Goal: Task Accomplishment & Management: Manage account settings

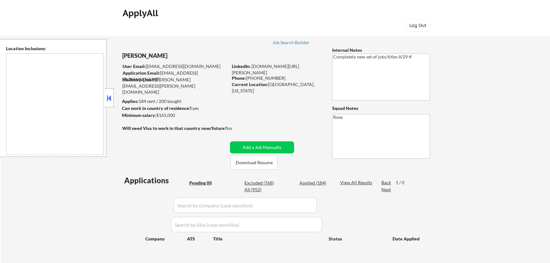
click at [108, 99] on button at bounding box center [109, 98] width 7 height 10
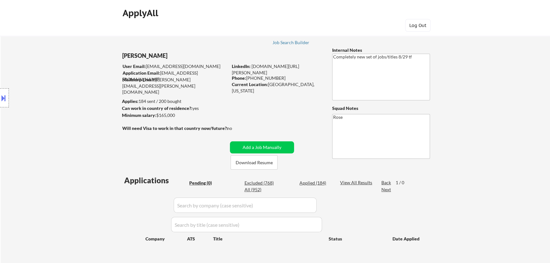
click at [4, 99] on button at bounding box center [3, 98] width 7 height 10
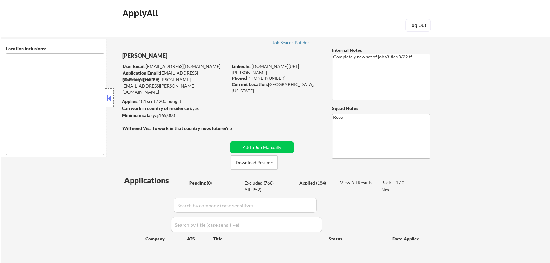
click at [109, 98] on button at bounding box center [109, 98] width 7 height 10
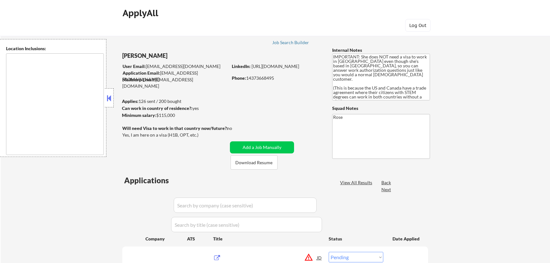
select select ""pending""
type textarea "Chicago, IL Evanston, IL Oak Park, IL Cicero, IL Berwyn, IL Skokie, IL Oak Lawn…"
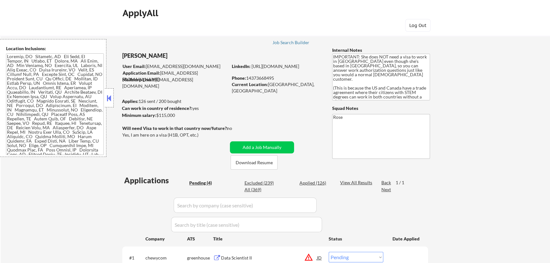
click at [111, 98] on button at bounding box center [109, 98] width 7 height 10
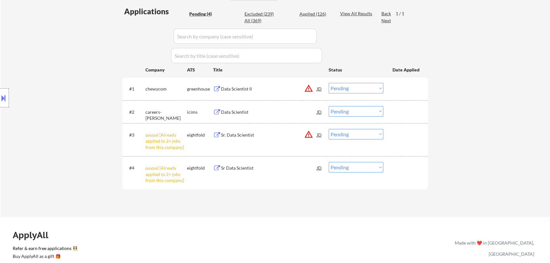
scroll to position [202, 0]
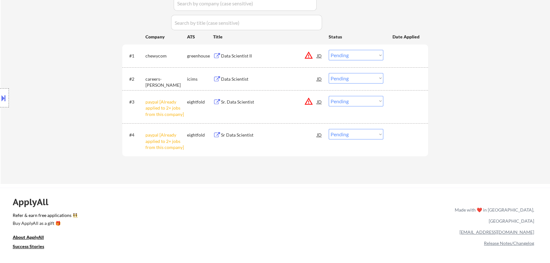
click at [359, 105] on select "Choose an option... Pending Applied Excluded (Questions) Excluded (Expired) Exc…" at bounding box center [356, 101] width 55 height 10
click at [329, 96] on select "Choose an option... Pending Applied Excluded (Questions) Excluded (Expired) Exc…" at bounding box center [356, 101] width 55 height 10
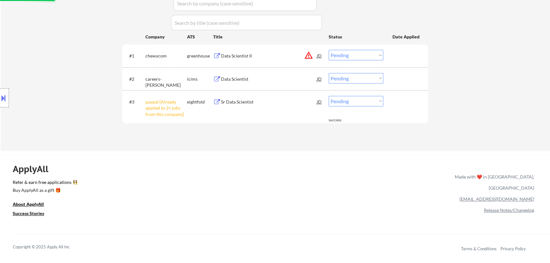
click at [374, 103] on select "Choose an option... Pending Applied Excluded (Questions) Excluded (Expired) Exc…" at bounding box center [356, 101] width 55 height 10
select select ""excluded__other_""
click at [329, 96] on select "Choose an option... Pending Applied Excluded (Questions) Excluded (Expired) Exc…" at bounding box center [356, 101] width 55 height 10
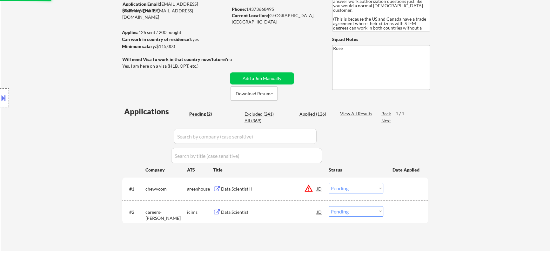
scroll to position [58, 0]
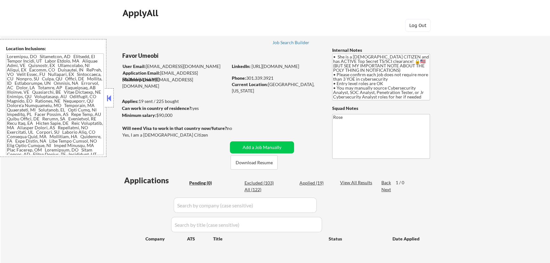
click at [111, 95] on button at bounding box center [109, 98] width 7 height 10
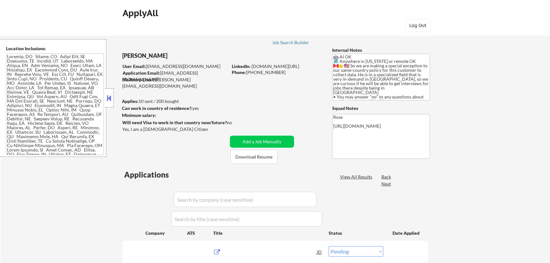
select select ""pending""
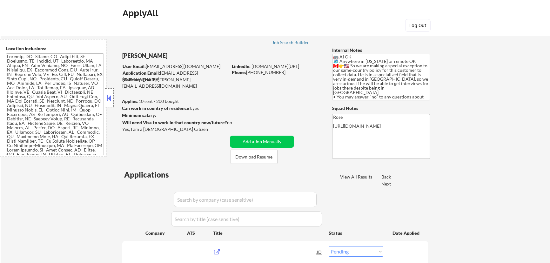
select select ""pending""
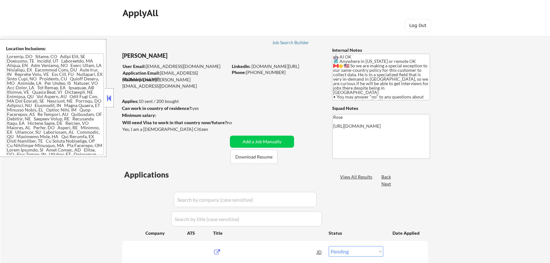
select select ""pending""
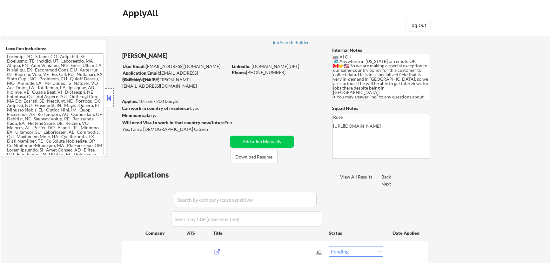
select select ""pending""
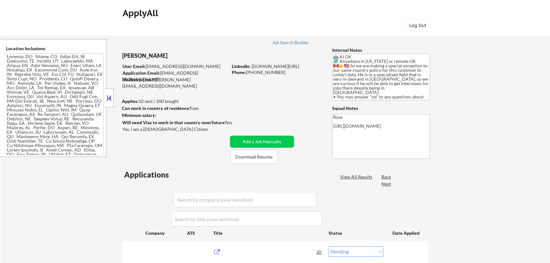
select select ""pending""
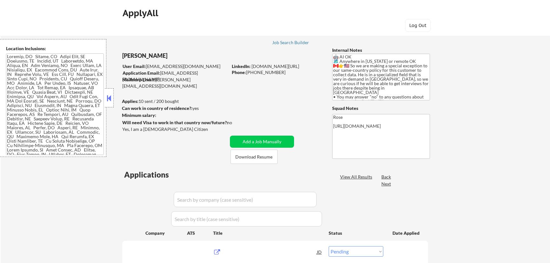
select select ""pending""
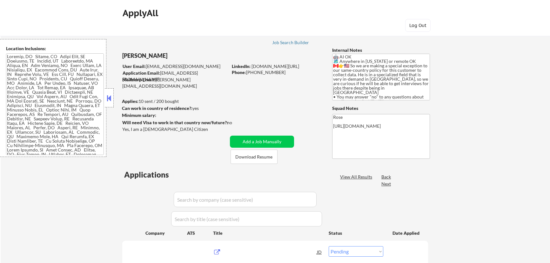
select select ""pending""
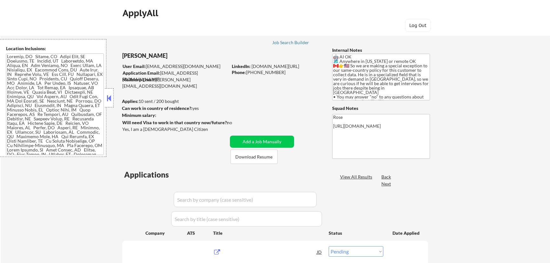
select select ""pending""
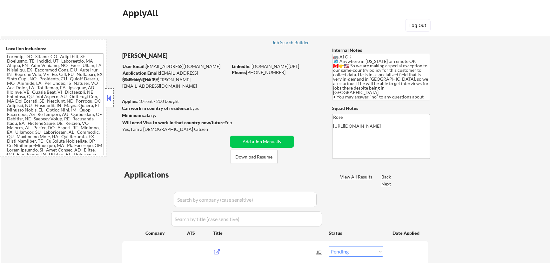
select select ""pending""
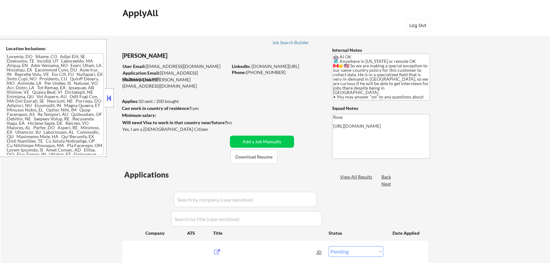
select select ""pending""
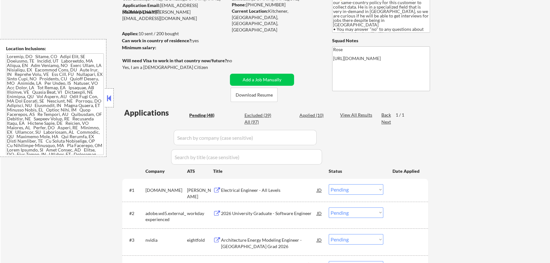
scroll to position [58, 0]
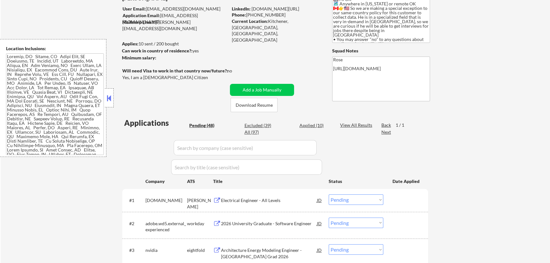
click at [109, 99] on button at bounding box center [109, 98] width 7 height 10
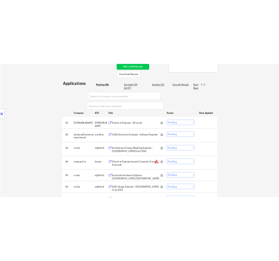
scroll to position [144, 0]
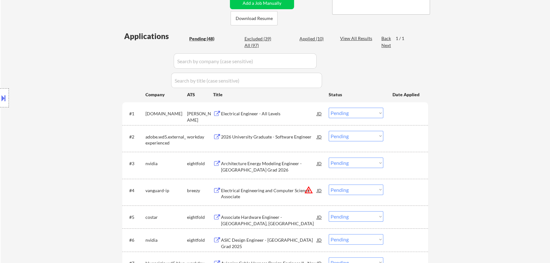
click at [275, 117] on div "Electrical Engineer - All Levels" at bounding box center [269, 113] width 96 height 11
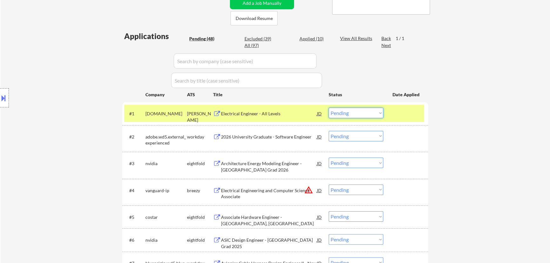
drag, startPoint x: 355, startPoint y: 113, endPoint x: 356, endPoint y: 117, distance: 4.2
click at [355, 113] on select "Choose an option... Pending Applied Excluded (Questions) Excluded (Expired) Exc…" at bounding box center [356, 113] width 55 height 10
select select ""excluded__bad_match_""
click at [329, 108] on select "Choose an option... Pending Applied Excluded (Questions) Excluded (Expired) Exc…" at bounding box center [356, 113] width 55 height 10
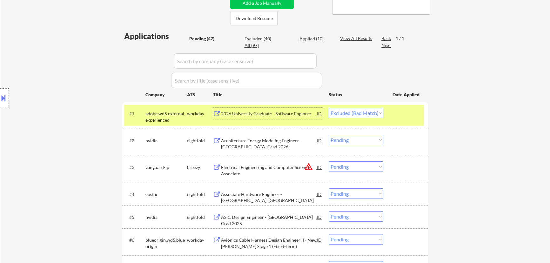
click at [267, 115] on div "2026 University Graduate - Software Engineer" at bounding box center [269, 114] width 96 height 6
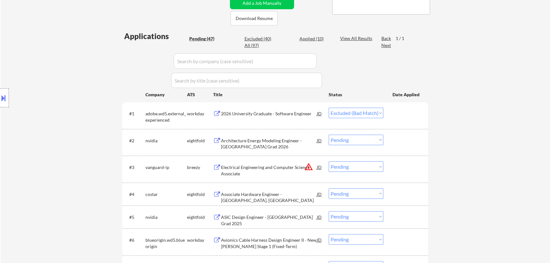
select select ""pending""
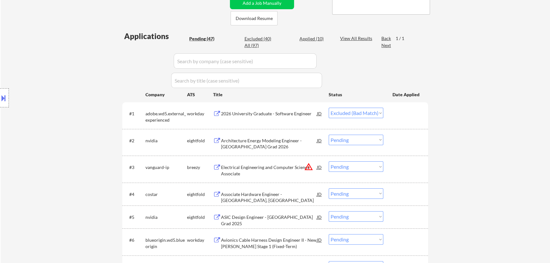
select select ""pending""
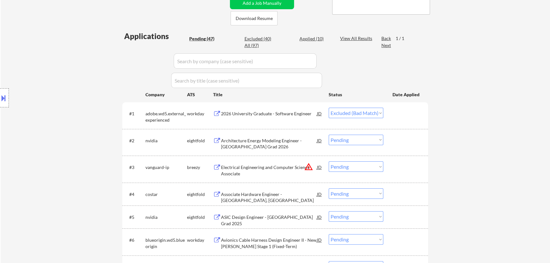
select select ""pending""
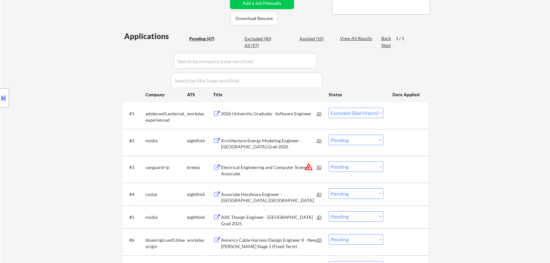
select select ""pending""
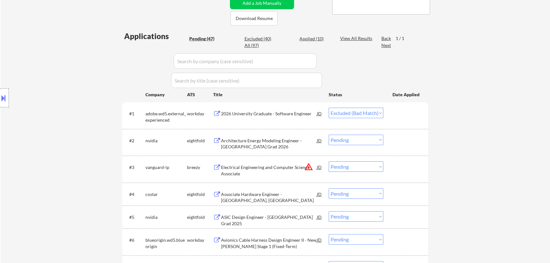
select select ""pending""
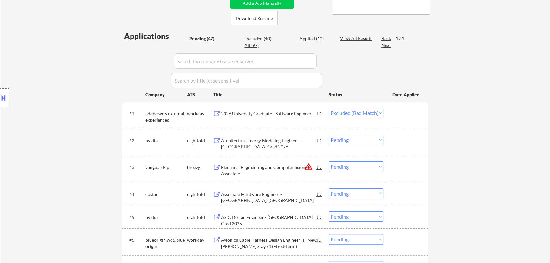
select select ""pending""
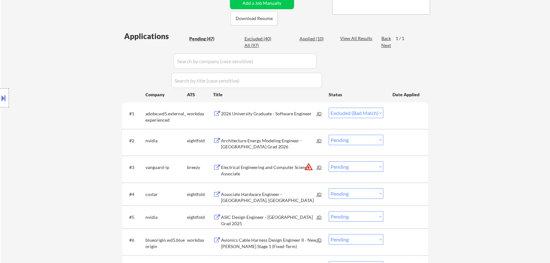
select select ""pending""
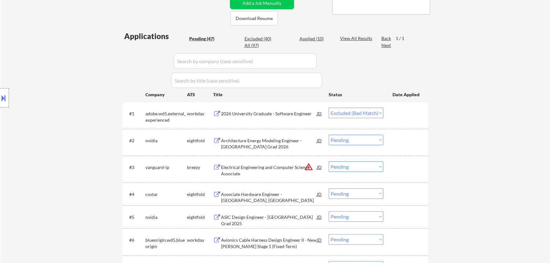
select select ""pending""
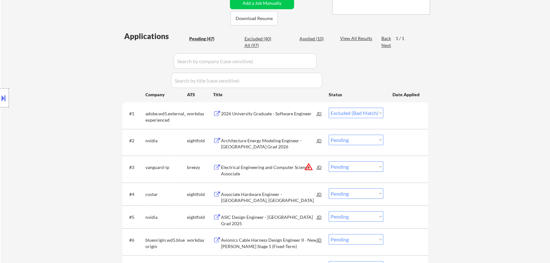
select select ""pending""
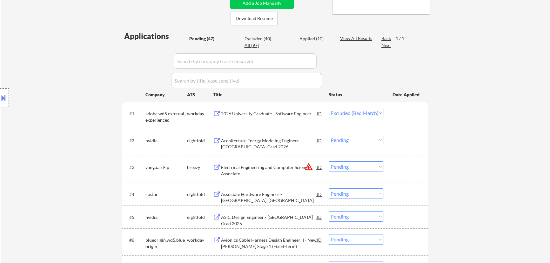
select select ""pending""
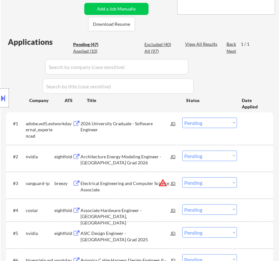
click at [206, 123] on select "Choose an option... Pending Applied Excluded (Questions) Excluded (Expired) Exc…" at bounding box center [209, 123] width 55 height 10
click at [182, 118] on select "Choose an option... Pending Applied Excluded (Questions) Excluded (Expired) Exc…" at bounding box center [209, 123] width 55 height 10
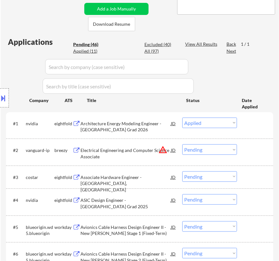
click at [154, 122] on div "Architecture Energy Modeling Engineer - New College Grad 2026" at bounding box center [125, 126] width 90 height 12
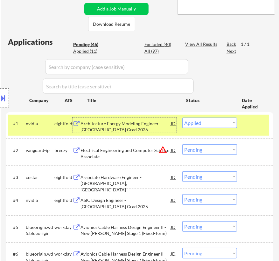
click at [203, 120] on select "Choose an option... Pending Applied Excluded (Questions) Excluded (Expired) Exc…" at bounding box center [209, 123] width 55 height 10
click at [182, 118] on select "Choose an option... Pending Applied Excluded (Questions) Excluded (Expired) Exc…" at bounding box center [209, 123] width 55 height 10
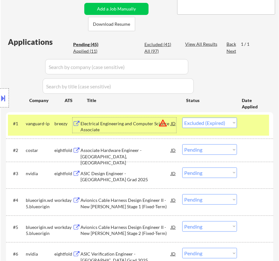
click at [133, 130] on div "Electrical Engineering and Computer Science Associate" at bounding box center [125, 126] width 90 height 12
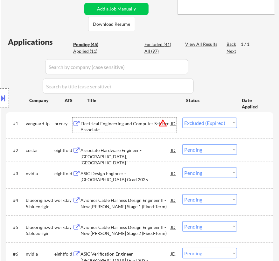
click at [201, 122] on select "Choose an option... Pending Applied Excluded (Questions) Excluded (Expired) Exc…" at bounding box center [209, 123] width 55 height 10
click at [182, 118] on select "Choose an option... Pending Applied Excluded (Questions) Excluded (Expired) Exc…" at bounding box center [209, 123] width 55 height 10
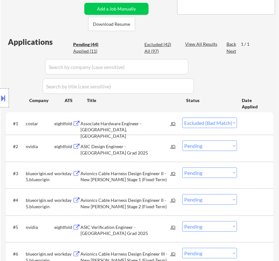
click at [147, 124] on div "Associate Hardware Engineer - Sunnyvale, CA" at bounding box center [125, 129] width 90 height 19
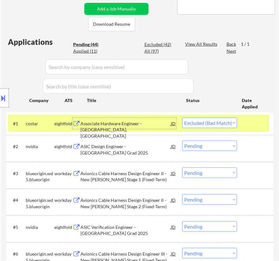
click at [198, 123] on select "Choose an option... Pending Applied Excluded (Questions) Excluded (Expired) Exc…" at bounding box center [209, 123] width 55 height 10
click at [182, 118] on select "Choose an option... Pending Applied Excluded (Questions) Excluded (Expired) Exc…" at bounding box center [209, 123] width 55 height 10
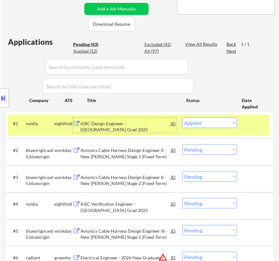
click at [146, 122] on div "ASIC Design Engineer - New College Grad 2025" at bounding box center [125, 126] width 90 height 12
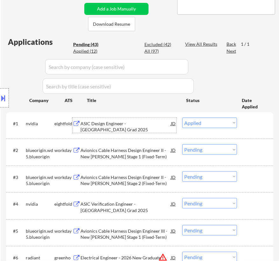
click at [219, 123] on select "Choose an option... Pending Applied Excluded (Questions) Excluded (Expired) Exc…" at bounding box center [209, 123] width 55 height 10
click at [182, 118] on select "Choose an option... Pending Applied Excluded (Questions) Excluded (Expired) Exc…" at bounding box center [209, 123] width 55 height 10
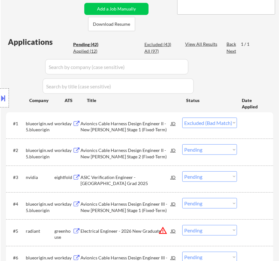
click at [154, 130] on div "Avionics Cable Harness Design Engineer II - New Glenn Stage 1 (Fixed-Term)" at bounding box center [125, 126] width 90 height 12
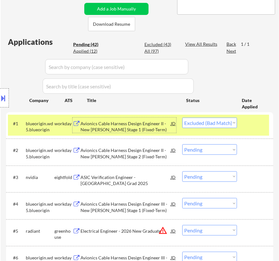
click at [218, 121] on select "Choose an option... Pending Applied Excluded (Questions) Excluded (Expired) Exc…" at bounding box center [209, 123] width 55 height 10
click at [182, 118] on select "Choose an option... Pending Applied Excluded (Questions) Excluded (Expired) Exc…" at bounding box center [209, 123] width 55 height 10
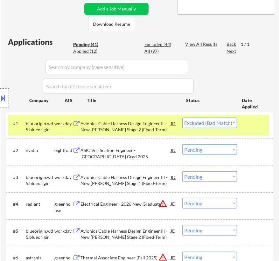
drag, startPoint x: 221, startPoint y: 123, endPoint x: 225, endPoint y: 123, distance: 4.4
click at [224, 123] on select "Choose an option... Pending Applied Excluded (Questions) Excluded (Expired) Exc…" at bounding box center [209, 123] width 55 height 10
click at [182, 118] on select "Choose an option... Pending Applied Excluded (Questions) Excluded (Expired) Exc…" at bounding box center [209, 123] width 55 height 10
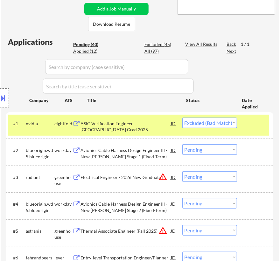
click at [118, 131] on div "ASIC Verification Engineer - New College Grad 2025" at bounding box center [125, 126] width 90 height 12
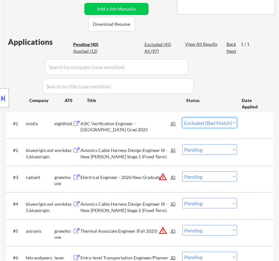
click at [212, 121] on select "Choose an option... Pending Applied Excluded (Questions) Excluded (Expired) Exc…" at bounding box center [209, 123] width 55 height 10
click at [182, 118] on select "Choose an option... Pending Applied Excluded (Questions) Excluded (Expired) Exc…" at bounding box center [209, 123] width 55 height 10
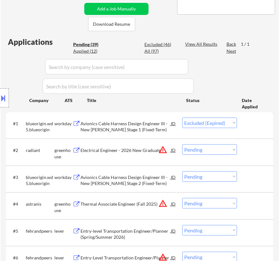
click at [219, 123] on select "Choose an option... Pending Applied Excluded (Questions) Excluded (Expired) Exc…" at bounding box center [209, 123] width 55 height 10
select select ""excluded__bad_match_""
click at [182, 118] on select "Choose an option... Pending Applied Excluded (Questions) Excluded (Expired) Exc…" at bounding box center [209, 123] width 55 height 10
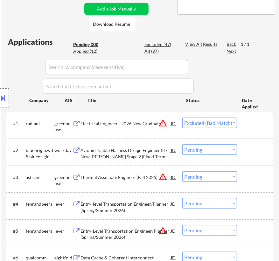
click at [120, 126] on div "Electrical Engineer - 2026 New Graduate" at bounding box center [125, 123] width 90 height 6
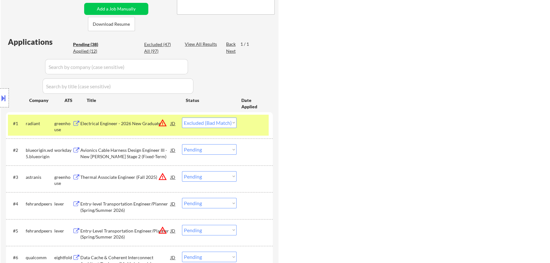
select select ""pending""
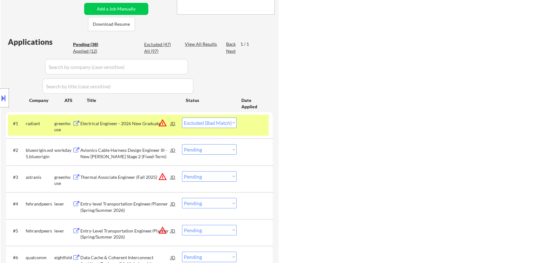
select select ""pending""
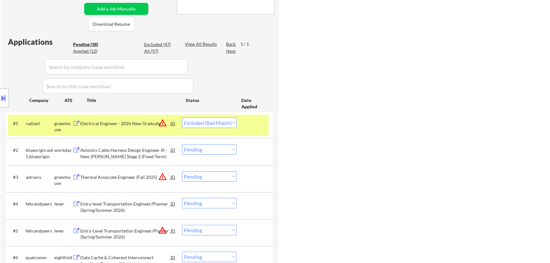
select select ""pending""
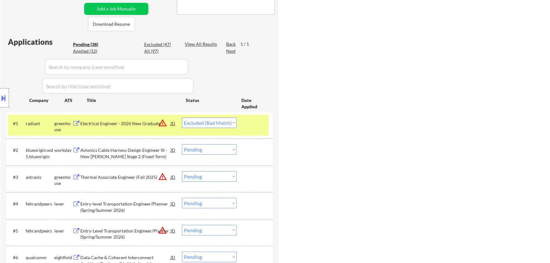
select select ""pending""
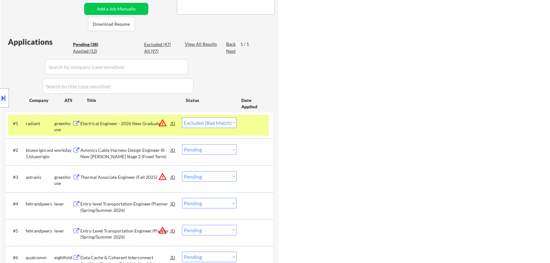
select select ""pending""
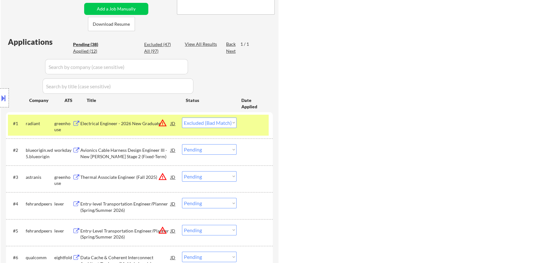
select select ""pending""
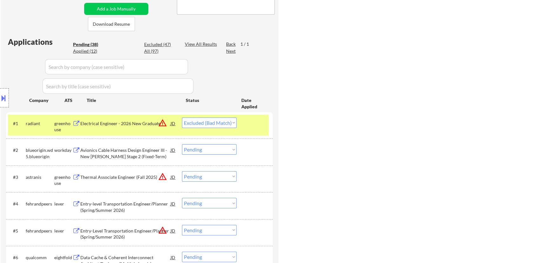
select select ""pending""
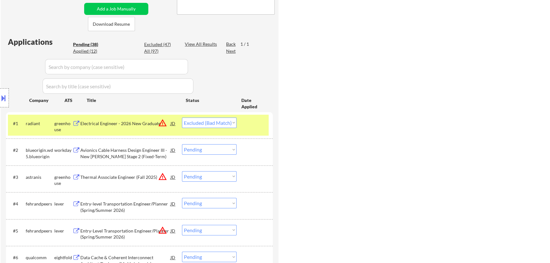
select select ""pending""
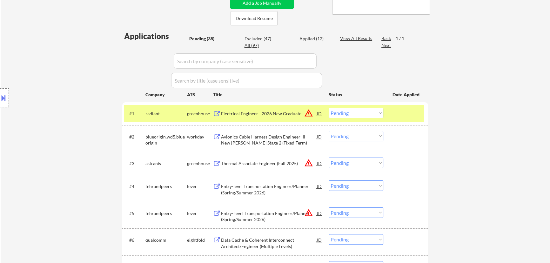
click at [359, 113] on select "Choose an option... Pending Applied Excluded (Questions) Excluded (Expired) Exc…" at bounding box center [356, 113] width 55 height 10
click at [329, 108] on select "Choose an option... Pending Applied Excluded (Questions) Excluded (Expired) Exc…" at bounding box center [356, 113] width 55 height 10
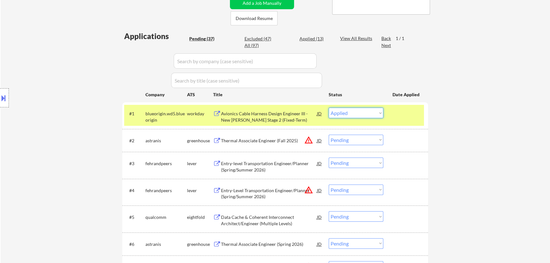
click at [366, 113] on select "Choose an option... Pending Applied Excluded (Questions) Excluded (Expired) Exc…" at bounding box center [356, 113] width 55 height 10
click at [329, 108] on select "Choose an option... Pending Applied Excluded (Questions) Excluded (Expired) Exc…" at bounding box center [356, 113] width 55 height 10
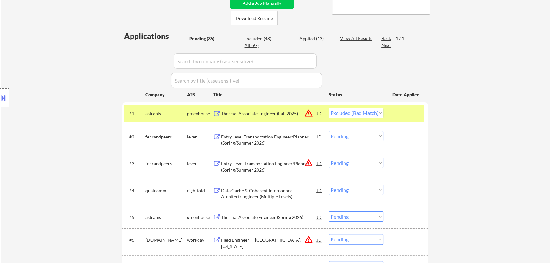
click at [267, 113] on div "Thermal Associate Engineer (Fall 2025)" at bounding box center [269, 114] width 96 height 6
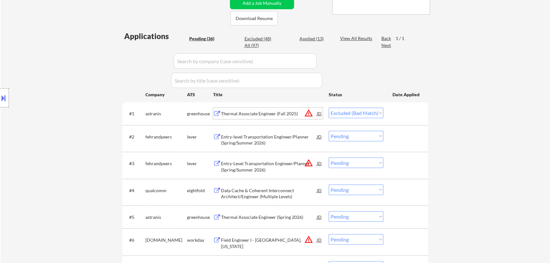
click at [356, 113] on select "Choose an option... Pending Applied Excluded (Questions) Excluded (Expired) Exc…" at bounding box center [356, 113] width 55 height 10
select select ""excluded__expired_""
click at [329, 108] on select "Choose an option... Pending Applied Excluded (Questions) Excluded (Expired) Exc…" at bounding box center [356, 113] width 55 height 10
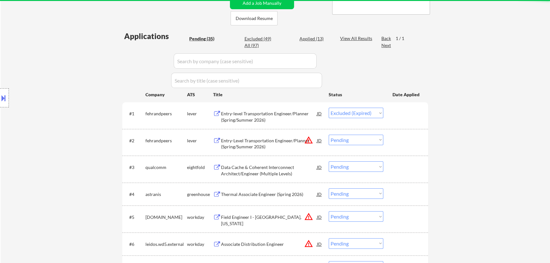
click at [293, 111] on div "Entry-level Transportation Engineer/Planner (Spring/Summer 2026)" at bounding box center [269, 117] width 96 height 12
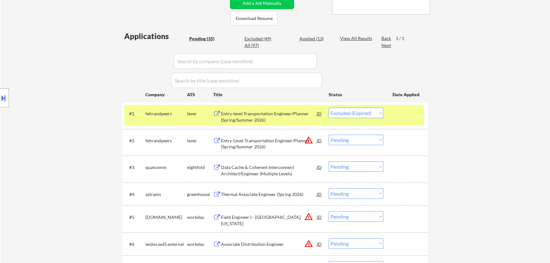
select select ""pending""
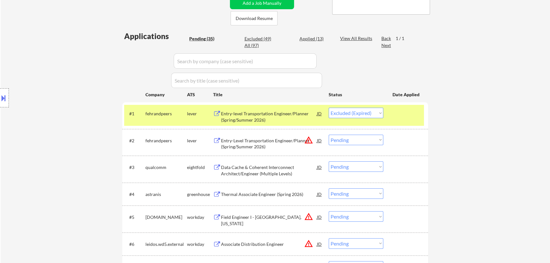
select select ""pending""
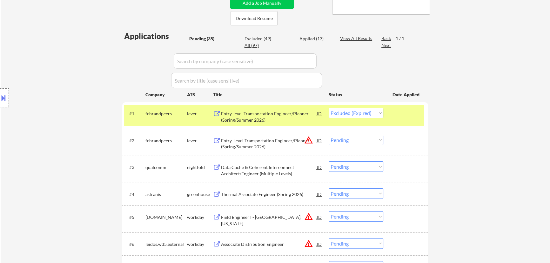
select select ""pending""
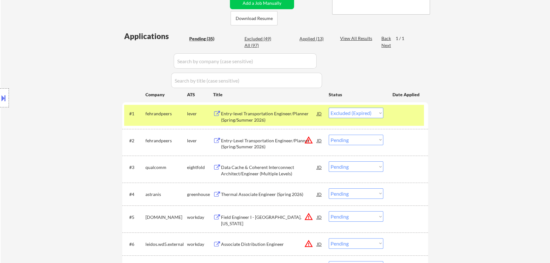
select select ""pending""
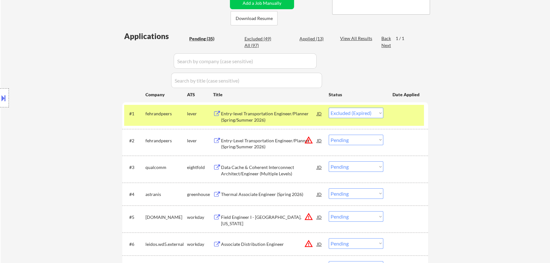
select select ""pending""
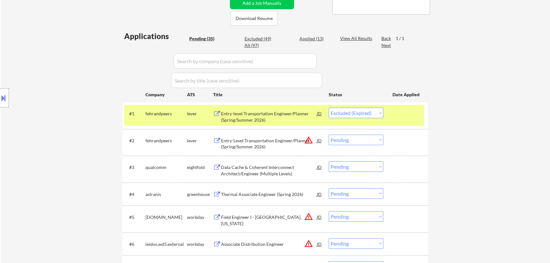
select select ""pending""
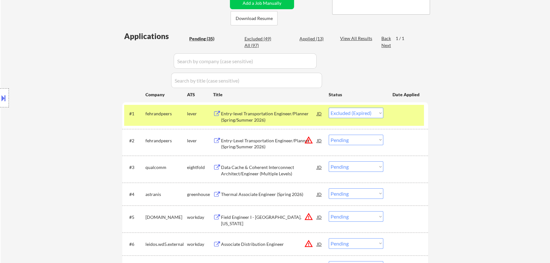
select select ""pending""
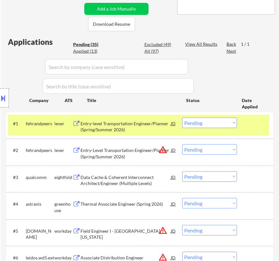
click at [3, 99] on button at bounding box center [3, 98] width 7 height 10
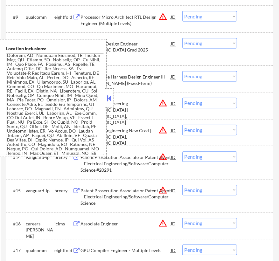
scroll to position [260, 0]
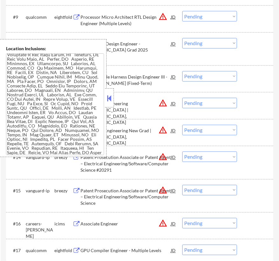
drag, startPoint x: 111, startPoint y: 95, endPoint x: 119, endPoint y: 68, distance: 28.5
click at [111, 96] on button at bounding box center [109, 98] width 7 height 10
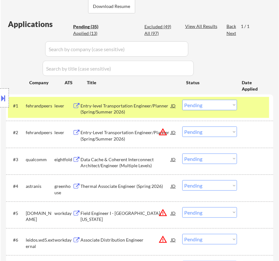
scroll to position [162, 0]
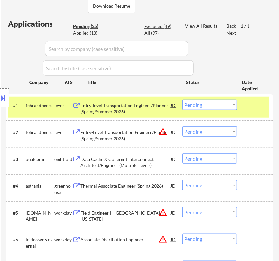
click at [203, 103] on select "Choose an option... Pending Applied Excluded (Questions) Excluded (Expired) Exc…" at bounding box center [209, 104] width 55 height 10
click at [182, 99] on select "Choose an option... Pending Applied Excluded (Questions) Excluded (Expired) Exc…" at bounding box center [209, 104] width 55 height 10
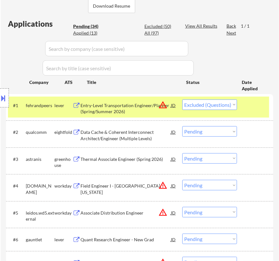
click at [211, 103] on select "Choose an option... Pending Applied Excluded (Questions) Excluded (Expired) Exc…" at bounding box center [209, 104] width 55 height 10
click at [182, 99] on select "Choose an option... Pending Applied Excluded (Questions) Excluded (Expired) Exc…" at bounding box center [209, 104] width 55 height 10
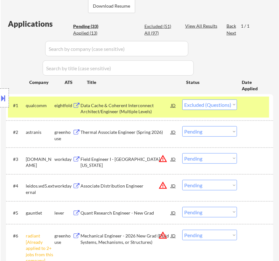
click at [149, 107] on div "Data Cache & Coherent Interconnect Architect/Engineer (Multiple Levels)" at bounding box center [125, 108] width 90 height 12
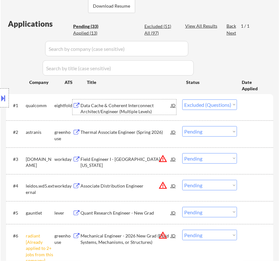
click at [215, 105] on select "Choose an option... Pending Applied Excluded (Questions) Excluded (Expired) Exc…" at bounding box center [209, 104] width 55 height 10
click at [182, 99] on select "Choose an option... Pending Applied Excluded (Questions) Excluded (Expired) Exc…" at bounding box center [209, 104] width 55 height 10
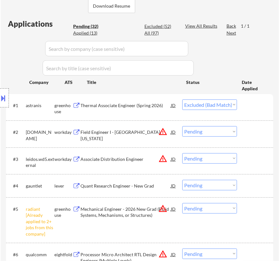
click at [121, 107] on div "Thermal Associate Engineer (Spring 2026)" at bounding box center [125, 105] width 90 height 6
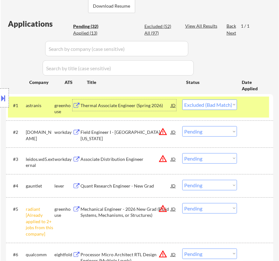
click at [231, 105] on select "Choose an option... Pending Applied Excluded (Questions) Excluded (Expired) Exc…" at bounding box center [209, 104] width 55 height 10
click at [182, 99] on select "Choose an option... Pending Applied Excluded (Questions) Excluded (Expired) Exc…" at bounding box center [209, 104] width 55 height 10
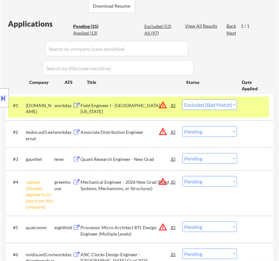
click at [148, 105] on div "Field Engineer I - Gallup, New Mexico" at bounding box center [125, 108] width 90 height 12
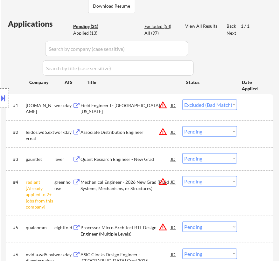
drag, startPoint x: 6, startPoint y: 96, endPoint x: 51, endPoint y: 78, distance: 48.9
click at [6, 96] on button at bounding box center [3, 98] width 7 height 10
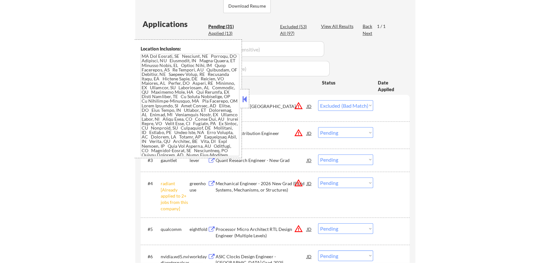
scroll to position [0, 0]
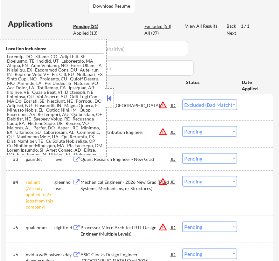
click at [111, 98] on button at bounding box center [109, 98] width 7 height 10
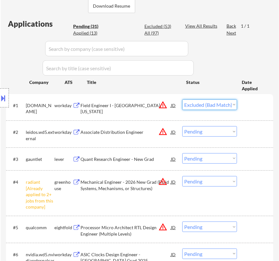
click at [216, 103] on select "Choose an option... Pending Applied Excluded (Questions) Excluded (Expired) Exc…" at bounding box center [209, 104] width 55 height 10
click at [182, 99] on select "Choose an option... Pending Applied Excluded (Questions) Excluded (Expired) Exc…" at bounding box center [209, 104] width 55 height 10
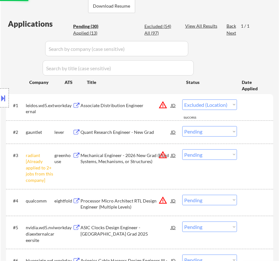
click at [124, 108] on div "Associate Distribution Engineer" at bounding box center [125, 104] width 90 height 11
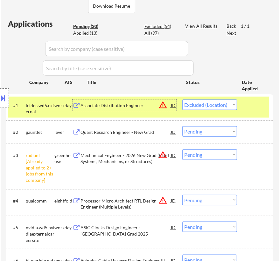
click at [210, 102] on select "Choose an option... Pending Applied Excluded (Questions) Excluded (Expired) Exc…" at bounding box center [209, 104] width 55 height 10
select select ""excluded__location_""
click at [182, 99] on select "Choose an option... Pending Applied Excluded (Questions) Excluded (Expired) Exc…" at bounding box center [209, 104] width 55 height 10
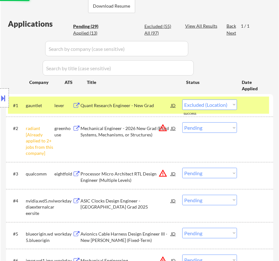
click at [216, 128] on select "Choose an option... Pending Applied Excluded (Questions) Excluded (Expired) Exc…" at bounding box center [209, 127] width 55 height 10
select select ""excluded__other_""
click at [182, 122] on select "Choose an option... Pending Applied Excluded (Questions) Excluded (Expired) Exc…" at bounding box center [209, 127] width 55 height 10
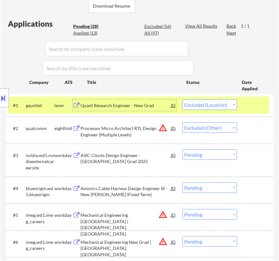
click at [140, 104] on div "Quant Research Engineer - New Grad" at bounding box center [125, 105] width 90 height 6
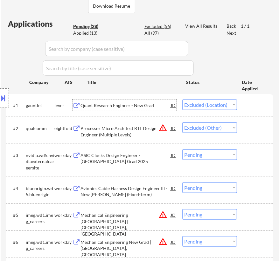
click at [225, 104] on select "Choose an option... Pending Applied Excluded (Questions) Excluded (Expired) Exc…" at bounding box center [209, 104] width 55 height 10
select select ""applied""
click at [182, 99] on select "Choose an option... Pending Applied Excluded (Questions) Excluded (Expired) Exc…" at bounding box center [209, 104] width 55 height 10
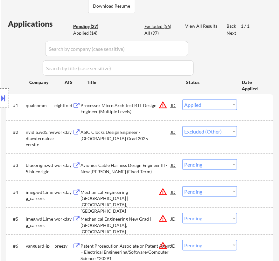
click at [137, 105] on div "Processor Micro Architect RTL Design Engineer (Multiple Levels)" at bounding box center [125, 108] width 90 height 12
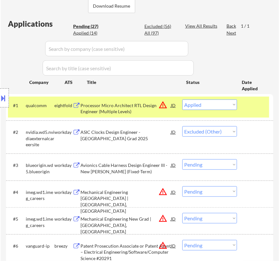
select select ""pending""
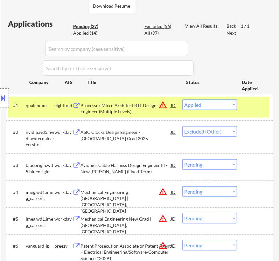
select select ""pending""
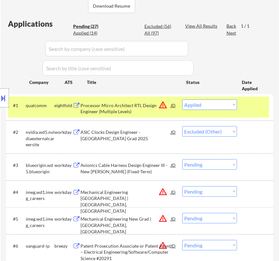
select select ""pending""
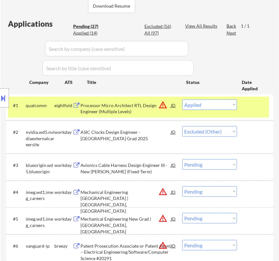
select select ""pending""
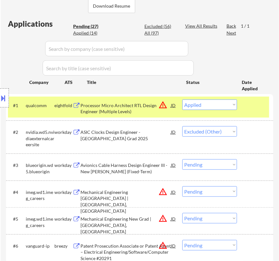
select select ""pending""
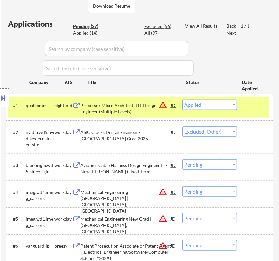
select select ""pending""
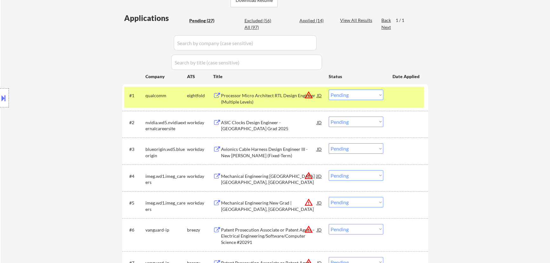
click at [357, 93] on select "Choose an option... Pending Applied Excluded (Questions) Excluded (Expired) Exc…" at bounding box center [356, 95] width 55 height 10
click at [329, 90] on select "Choose an option... Pending Applied Excluded (Questions) Excluded (Expired) Exc…" at bounding box center [356, 95] width 55 height 10
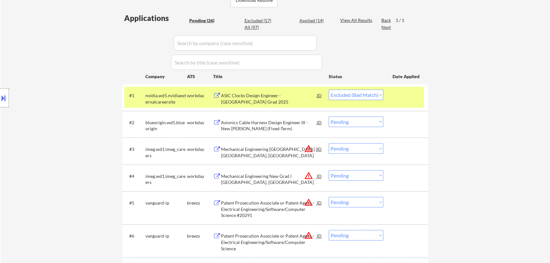
click at [271, 97] on div "ASIC Clocks Design Engineer - New College Grad 2025" at bounding box center [269, 98] width 96 height 12
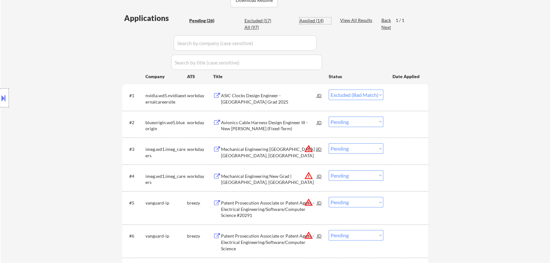
click at [311, 21] on div "Applied (14)" at bounding box center [316, 20] width 32 height 6
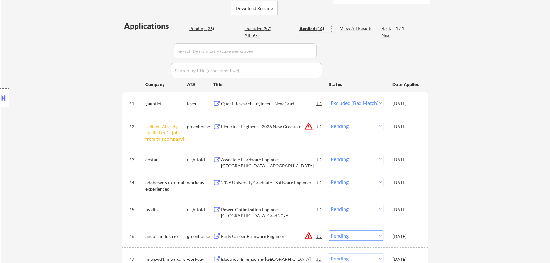
scroll to position [105, 0]
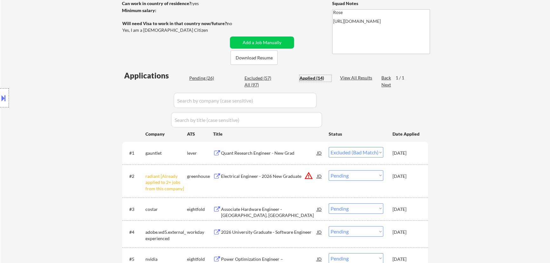
click at [200, 78] on div "Pending (26)" at bounding box center [205, 78] width 32 height 6
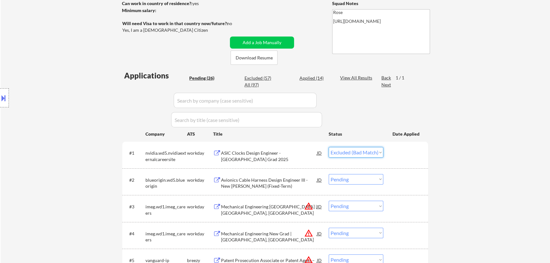
click at [370, 151] on select "Choose an option... Pending Applied Excluded (Questions) Excluded (Expired) Exc…" at bounding box center [356, 152] width 55 height 10
click at [329, 147] on select "Choose an option... Pending Applied Excluded (Questions) Excluded (Expired) Exc…" at bounding box center [356, 152] width 55 height 10
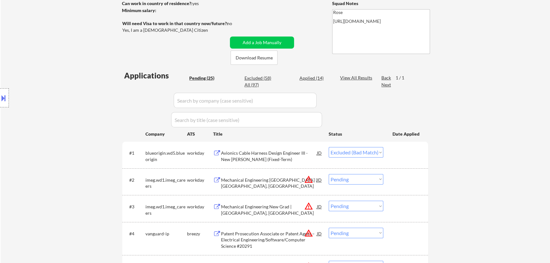
click at [353, 152] on select "Choose an option... Pending Applied Excluded (Questions) Excluded (Expired) Exc…" at bounding box center [356, 152] width 55 height 10
click at [329, 147] on select "Choose an option... Pending Applied Excluded (Questions) Excluded (Expired) Exc…" at bounding box center [356, 152] width 55 height 10
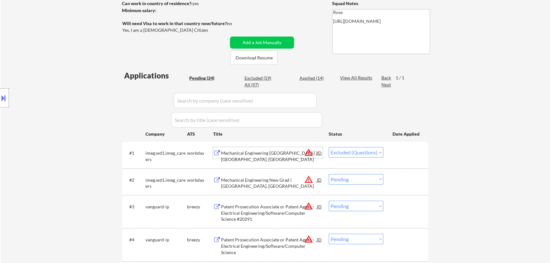
click at [268, 154] on div "Mechanical Engineering New Grad | Anaheim, CA" at bounding box center [269, 156] width 96 height 12
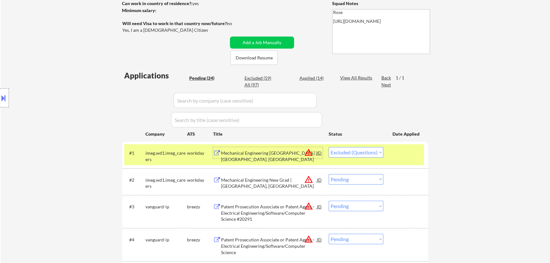
drag, startPoint x: 372, startPoint y: 152, endPoint x: 372, endPoint y: 156, distance: 4.2
click at [372, 152] on select "Choose an option... Pending Applied Excluded (Questions) Excluded (Expired) Exc…" at bounding box center [356, 152] width 55 height 10
click at [329, 147] on select "Choose an option... Pending Applied Excluded (Questions) Excluded (Expired) Exc…" at bounding box center [356, 152] width 55 height 10
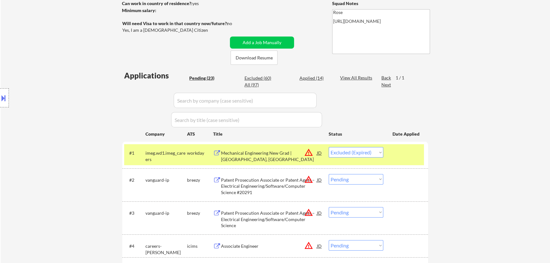
click at [276, 152] on div "Mechanical Engineering New Grad | San Francisco, CA" at bounding box center [269, 156] width 96 height 12
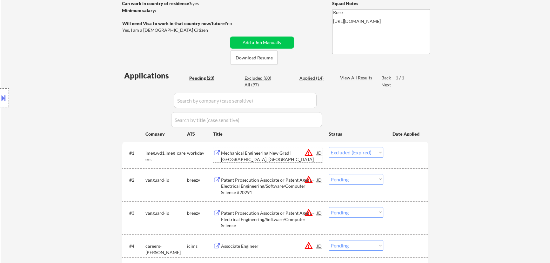
click at [381, 150] on select "Choose an option... Pending Applied Excluded (Questions) Excluded (Expired) Exc…" at bounding box center [356, 152] width 55 height 10
click at [329, 147] on select "Choose an option... Pending Applied Excluded (Questions) Excluded (Expired) Exc…" at bounding box center [356, 152] width 55 height 10
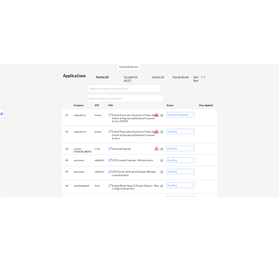
scroll to position [162, 0]
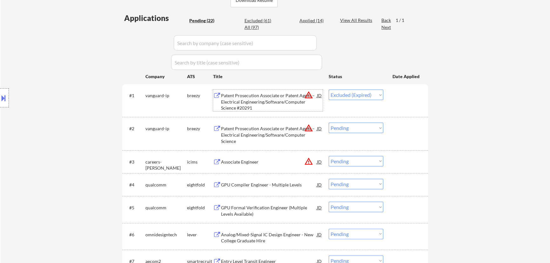
click at [269, 98] on div "Patent Prosecution Associate or Patent Agent – Electrical Engineering/Software/…" at bounding box center [269, 101] width 96 height 19
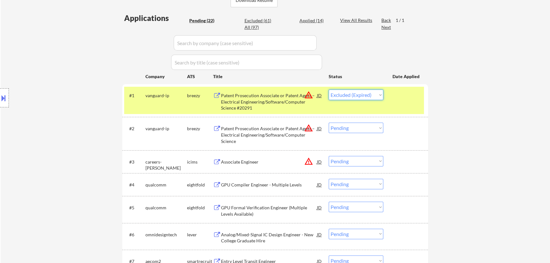
click at [373, 96] on select "Choose an option... Pending Applied Excluded (Questions) Excluded (Expired) Exc…" at bounding box center [356, 95] width 55 height 10
click at [329, 90] on select "Choose an option... Pending Applied Excluded (Questions) Excluded (Expired) Exc…" at bounding box center [356, 95] width 55 height 10
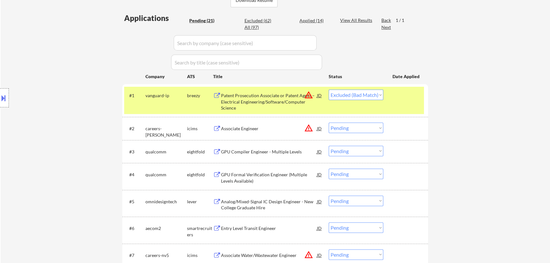
click at [267, 102] on div "Patent Prosecution Associate or Patent Agent – Electrical Engineering/Software/…" at bounding box center [269, 101] width 96 height 19
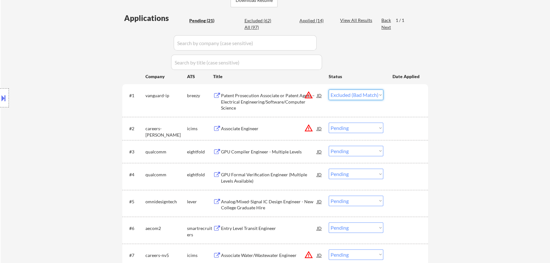
click at [375, 98] on select "Choose an option... Pending Applied Excluded (Questions) Excluded (Expired) Exc…" at bounding box center [356, 95] width 55 height 10
click at [329, 90] on select "Choose an option... Pending Applied Excluded (Questions) Excluded (Expired) Exc…" at bounding box center [356, 95] width 55 height 10
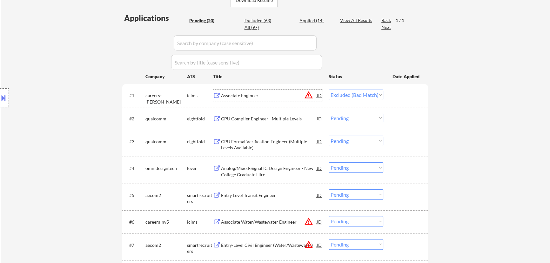
click at [286, 97] on div "Associate Engineer" at bounding box center [269, 95] width 96 height 6
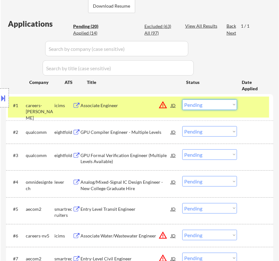
click at [211, 105] on select "Choose an option... Pending Applied Excluded (Questions) Excluded (Expired) Exc…" at bounding box center [209, 104] width 55 height 10
click at [182, 99] on select "Choose an option... Pending Applied Excluded (Questions) Excluded (Expired) Exc…" at bounding box center [209, 104] width 55 height 10
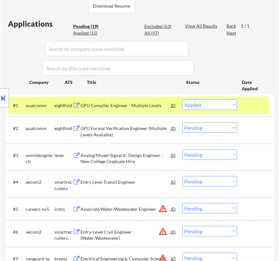
click at [156, 105] on div "GPU Compiler Engineer - Multiple Levels" at bounding box center [125, 105] width 90 height 6
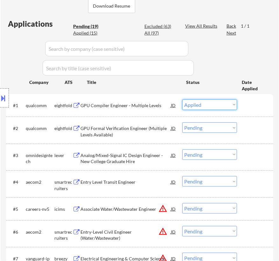
drag, startPoint x: 222, startPoint y: 104, endPoint x: 222, endPoint y: 108, distance: 3.8
click at [222, 104] on select "Choose an option... Pending Applied Excluded (Questions) Excluded (Expired) Exc…" at bounding box center [209, 104] width 55 height 10
click at [182, 99] on select "Choose an option... Pending Applied Excluded (Questions) Excluded (Expired) Exc…" at bounding box center [209, 104] width 55 height 10
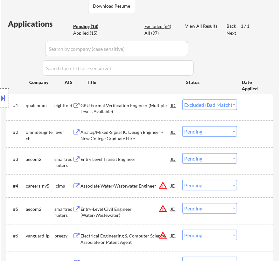
click at [139, 110] on div "GPU Formal Verification Engineer (Multiple Levels Available)" at bounding box center [125, 108] width 90 height 12
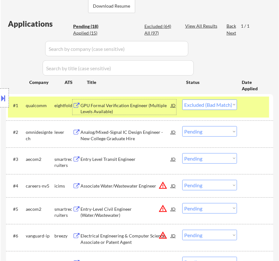
click at [201, 104] on select "Choose an option... Pending Applied Excluded (Questions) Excluded (Expired) Exc…" at bounding box center [209, 104] width 55 height 10
click at [182, 99] on select "Choose an option... Pending Applied Excluded (Questions) Excluded (Expired) Exc…" at bounding box center [209, 104] width 55 height 10
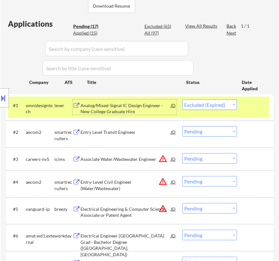
click at [128, 105] on div "Analog/Mixed-Signal IC Design Engineer - New College Graduate Hire" at bounding box center [125, 108] width 90 height 12
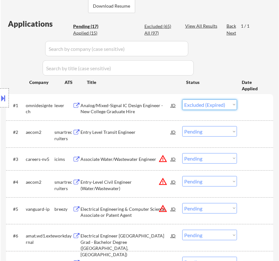
click at [216, 104] on select "Choose an option... Pending Applied Excluded (Questions) Excluded (Expired) Exc…" at bounding box center [209, 104] width 55 height 10
click at [182, 99] on select "Choose an option... Pending Applied Excluded (Questions) Excluded (Expired) Exc…" at bounding box center [209, 104] width 55 height 10
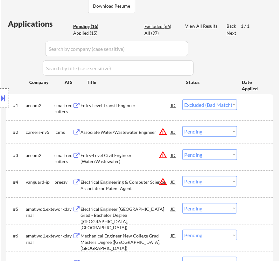
click at [128, 105] on div "Entry Level Transit Engineer" at bounding box center [125, 105] width 90 height 6
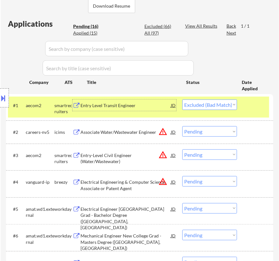
click at [203, 101] on select "Choose an option... Pending Applied Excluded (Questions) Excluded (Expired) Exc…" at bounding box center [209, 104] width 55 height 10
click at [182, 99] on select "Choose an option... Pending Applied Excluded (Questions) Excluded (Expired) Exc…" at bounding box center [209, 104] width 55 height 10
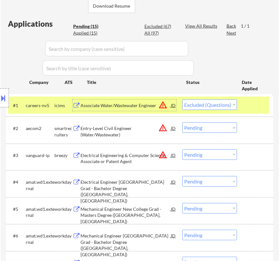
click at [123, 104] on div "Associate Water/Wastewater Engineer" at bounding box center [125, 105] width 90 height 6
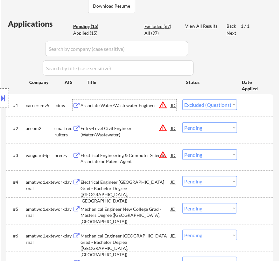
click at [221, 106] on select "Choose an option... Pending Applied Excluded (Questions) Excluded (Expired) Exc…" at bounding box center [209, 104] width 55 height 10
click at [182, 99] on select "Choose an option... Pending Applied Excluded (Questions) Excluded (Expired) Exc…" at bounding box center [209, 104] width 55 height 10
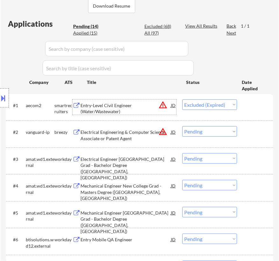
click at [134, 108] on div "Entry-Level Civil Engineer (Water/Wastewater)" at bounding box center [125, 108] width 90 height 12
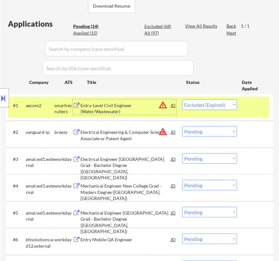
click at [214, 105] on select "Choose an option... Pending Applied Excluded (Questions) Excluded (Expired) Exc…" at bounding box center [209, 104] width 55 height 10
click at [182, 99] on select "Choose an option... Pending Applied Excluded (Questions) Excluded (Expired) Exc…" at bounding box center [209, 104] width 55 height 10
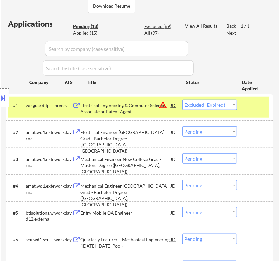
click at [124, 111] on div "Electrical Engineering & Computer Science Associate or Patent Agent" at bounding box center [125, 108] width 90 height 12
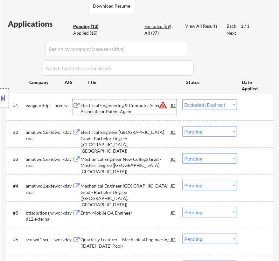
click at [212, 107] on select "Choose an option... Pending Applied Excluded (Questions) Excluded (Expired) Exc…" at bounding box center [209, 104] width 55 height 10
click at [182, 99] on select "Choose an option... Pending Applied Excluded (Questions) Excluded (Expired) Exc…" at bounding box center [209, 104] width 55 height 10
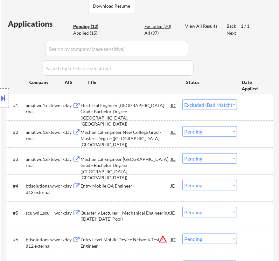
click at [124, 107] on div "Electrical Engineer New College Grad - Bachelor Degree (Santa Clara, CA)" at bounding box center [125, 114] width 90 height 25
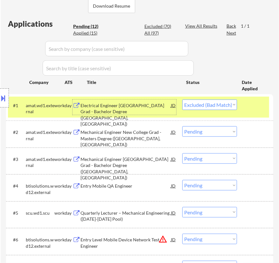
click at [204, 103] on select "Choose an option... Pending Applied Excluded (Questions) Excluded (Expired) Exc…" at bounding box center [209, 104] width 55 height 10
click at [182, 99] on select "Choose an option... Pending Applied Excluded (Questions) Excluded (Expired) Exc…" at bounding box center [209, 104] width 55 height 10
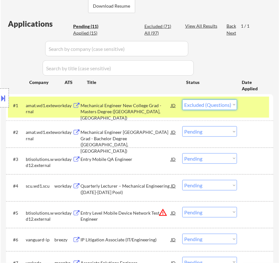
click at [222, 107] on select "Choose an option... Pending Applied Excluded (Questions) Excluded (Expired) Exc…" at bounding box center [209, 104] width 55 height 10
click at [182, 99] on select "Choose an option... Pending Applied Excluded (Questions) Excluded (Expired) Exc…" at bounding box center [209, 104] width 55 height 10
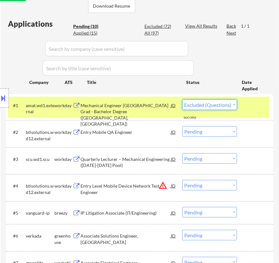
click at [215, 108] on select "Choose an option... Pending Applied Excluded (Questions) Excluded (Expired) Exc…" at bounding box center [209, 104] width 55 height 10
click at [182, 99] on select "Choose an option... Pending Applied Excluded (Questions) Excluded (Expired) Exc…" at bounding box center [209, 104] width 55 height 10
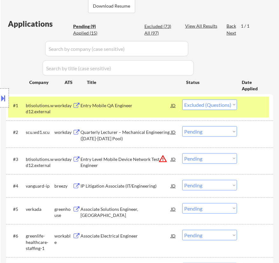
click at [158, 108] on div "Entry Mobile QA Engineer" at bounding box center [125, 104] width 90 height 11
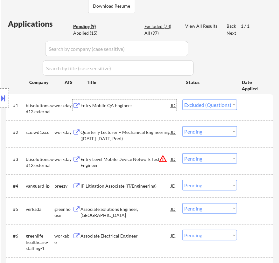
click at [209, 102] on select "Choose an option... Pending Applied Excluded (Questions) Excluded (Expired) Exc…" at bounding box center [209, 104] width 55 height 10
click at [182, 99] on select "Choose an option... Pending Applied Excluded (Questions) Excluded (Expired) Exc…" at bounding box center [209, 104] width 55 height 10
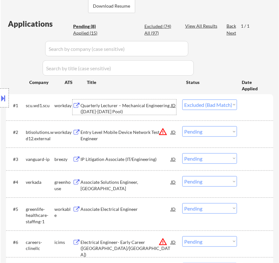
click at [117, 105] on div "Quarterly Lecturer – Mechanical Engineering (2025-2026 Pool)" at bounding box center [125, 108] width 90 height 12
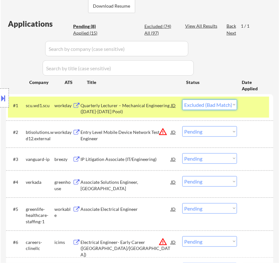
click at [207, 106] on select "Choose an option... Pending Applied Excluded (Questions) Excluded (Expired) Exc…" at bounding box center [209, 104] width 55 height 10
click at [182, 99] on select "Choose an option... Pending Applied Excluded (Questions) Excluded (Expired) Exc…" at bounding box center [209, 104] width 55 height 10
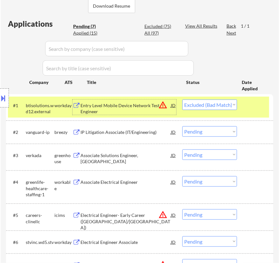
click at [134, 108] on div "Entry Level Mobile Device Network Test Engineer" at bounding box center [125, 108] width 90 height 12
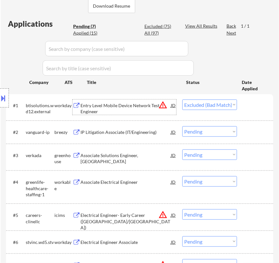
click at [187, 103] on select "Choose an option... Pending Applied Excluded (Questions) Excluded (Expired) Exc…" at bounding box center [209, 104] width 55 height 10
click at [182, 99] on select "Choose an option... Pending Applied Excluded (Questions) Excluded (Expired) Exc…" at bounding box center [209, 104] width 55 height 10
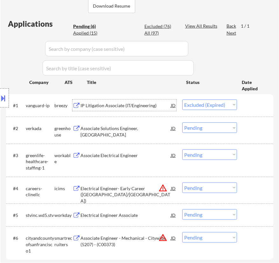
click at [134, 105] on div "IP Litigation Associate (IT/Engineering)" at bounding box center [125, 105] width 90 height 6
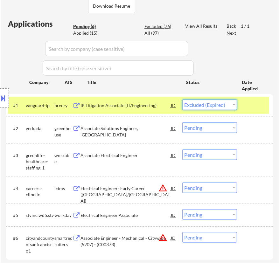
click at [219, 102] on select "Choose an option... Pending Applied Excluded (Questions) Excluded (Expired) Exc…" at bounding box center [209, 104] width 55 height 10
click at [182, 99] on select "Choose an option... Pending Applied Excluded (Questions) Excluded (Expired) Exc…" at bounding box center [209, 104] width 55 height 10
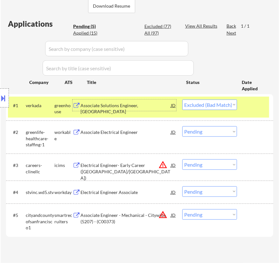
click at [163, 103] on div "Associate Solutions Engineer, San Mateo" at bounding box center [125, 108] width 90 height 12
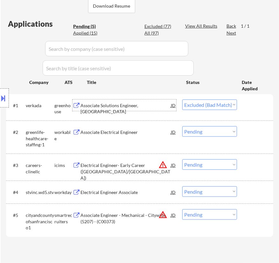
click at [198, 107] on select "Choose an option... Pending Applied Excluded (Questions) Excluded (Expired) Exc…" at bounding box center [209, 104] width 55 height 10
click at [182, 99] on select "Choose an option... Pending Applied Excluded (Questions) Excluded (Expired) Exc…" at bounding box center [209, 104] width 55 height 10
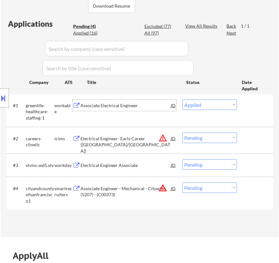
click at [130, 103] on div "Associate Electrical Engineer" at bounding box center [125, 105] width 90 height 6
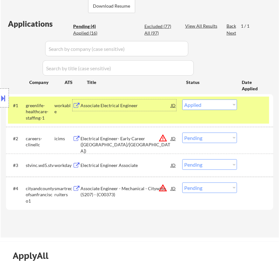
click at [232, 101] on select "Choose an option... Pending Applied Excluded (Questions) Excluded (Expired) Exc…" at bounding box center [209, 104] width 55 height 10
click at [182, 99] on select "Choose an option... Pending Applied Excluded (Questions) Excluded (Expired) Exc…" at bounding box center [209, 104] width 55 height 10
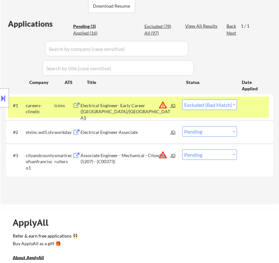
click at [142, 107] on div "Electrical Engineer- Early Career (LA/Riverside)" at bounding box center [125, 111] width 90 height 19
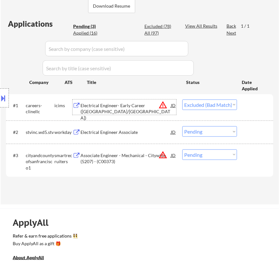
click at [210, 105] on select "Choose an option... Pending Applied Excluded (Questions) Excluded (Expired) Exc…" at bounding box center [209, 104] width 55 height 10
click at [182, 99] on select "Choose an option... Pending Applied Excluded (Questions) Excluded (Expired) Exc…" at bounding box center [209, 104] width 55 height 10
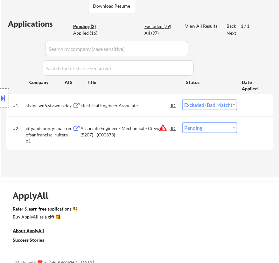
click at [126, 102] on div "Electrical Engineer Associate" at bounding box center [125, 105] width 90 height 6
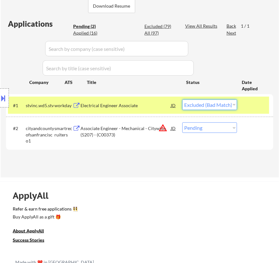
click at [218, 105] on select "Choose an option... Pending Applied Excluded (Questions) Excluded (Expired) Exc…" at bounding box center [209, 104] width 55 height 10
click at [182, 99] on select "Choose an option... Pending Applied Excluded (Questions) Excluded (Expired) Exc…" at bounding box center [209, 104] width 55 height 10
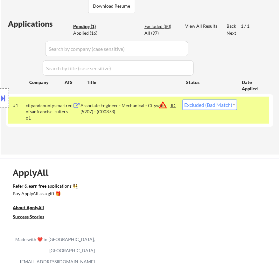
click at [128, 106] on div "Associate Engineer - Mechanical - Citywide (5207) - (C00373)" at bounding box center [125, 108] width 90 height 12
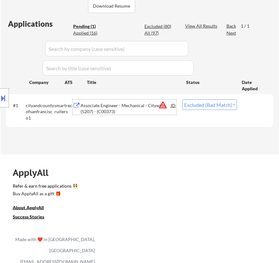
click at [203, 106] on select "Choose an option... Pending Applied Excluded (Questions) Excluded (Expired) Exc…" at bounding box center [209, 104] width 55 height 10
click at [182, 99] on select "Choose an option... Pending Applied Excluded (Questions) Excluded (Expired) Exc…" at bounding box center [209, 104] width 55 height 10
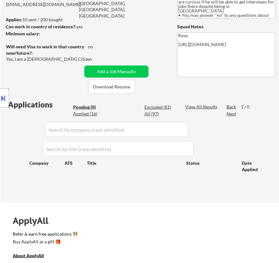
scroll to position [76, 0]
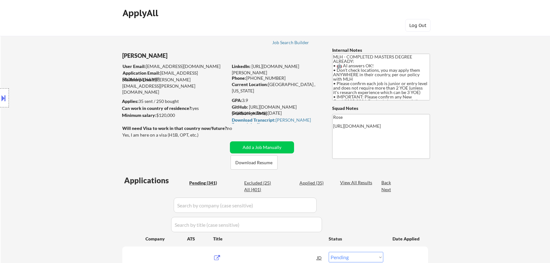
select select ""pending""
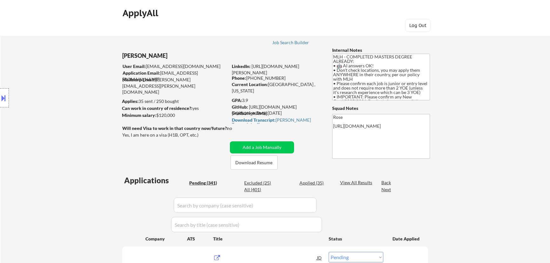
select select ""pending""
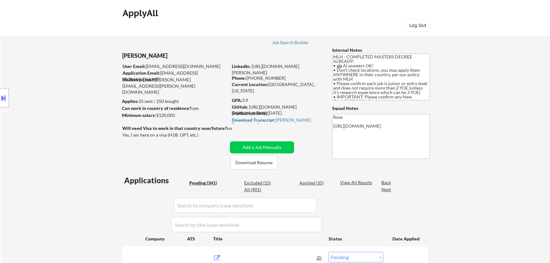
select select ""pending""
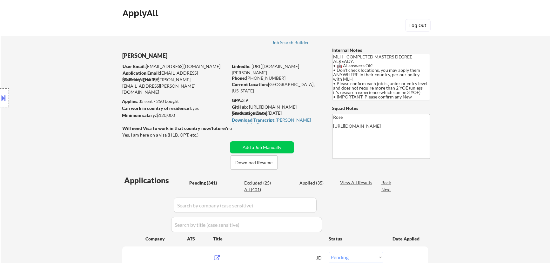
select select ""pending""
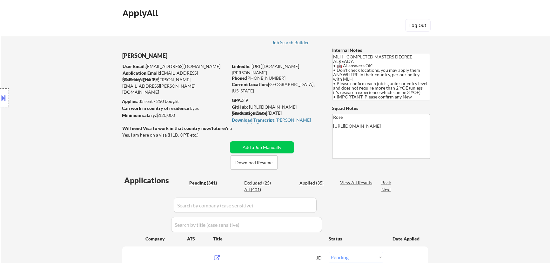
select select ""pending""
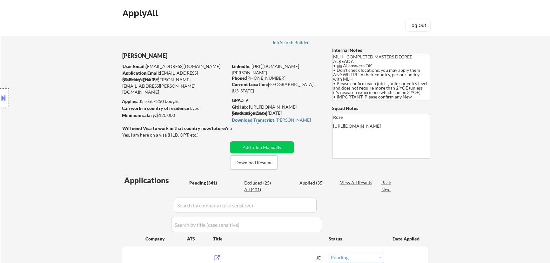
select select ""pending""
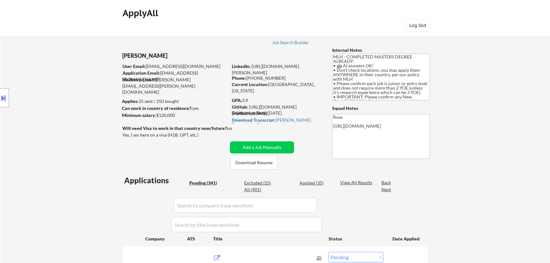
select select ""pending""
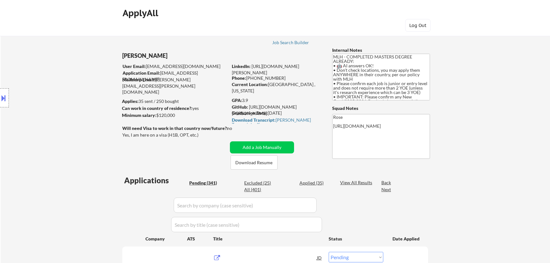
select select ""pending""
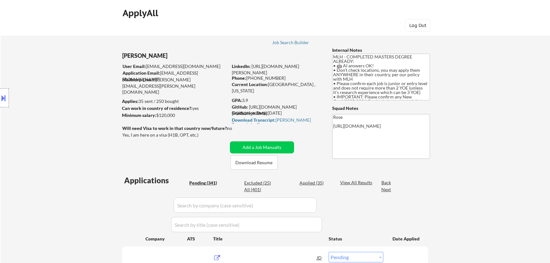
select select ""pending""
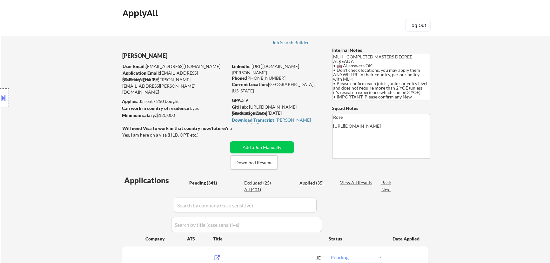
select select ""pending""
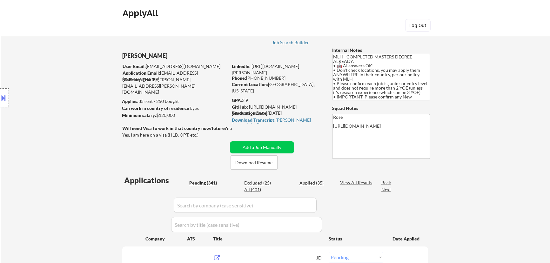
select select ""pending""
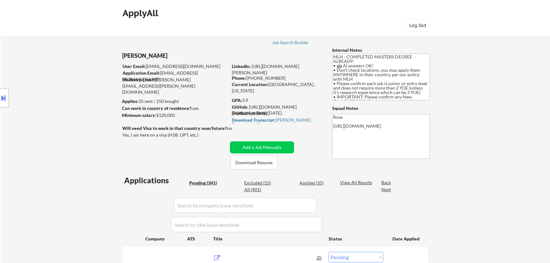
select select ""pending""
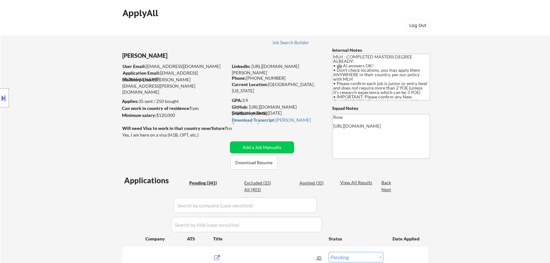
select select ""pending""
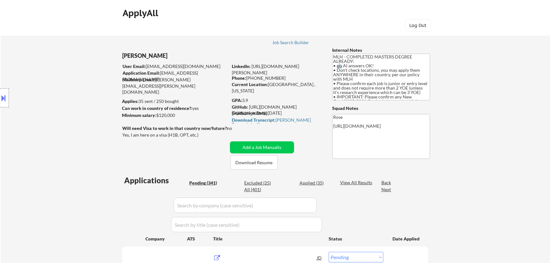
select select ""pending""
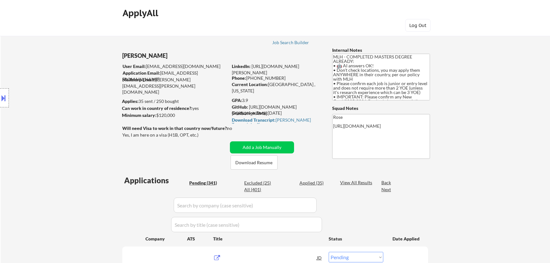
select select ""pending""
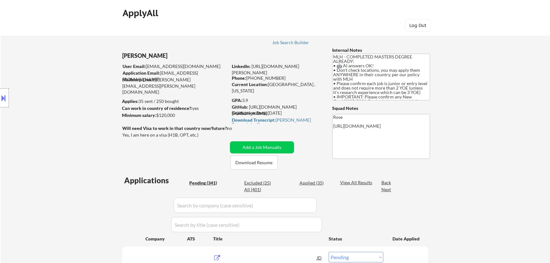
select select ""pending""
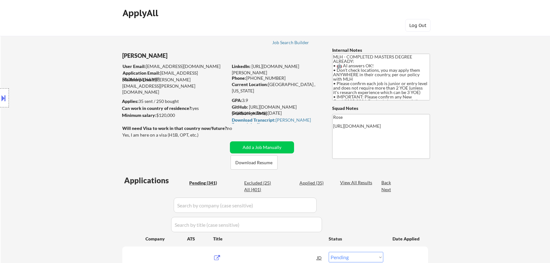
select select ""pending""
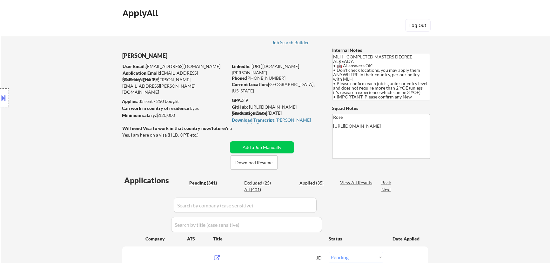
select select ""pending""
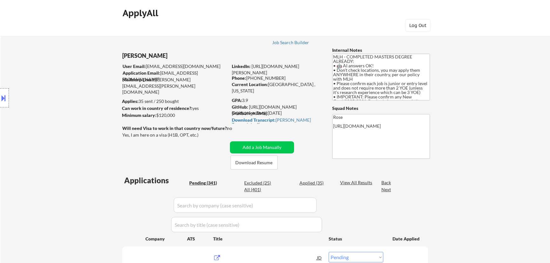
select select ""pending""
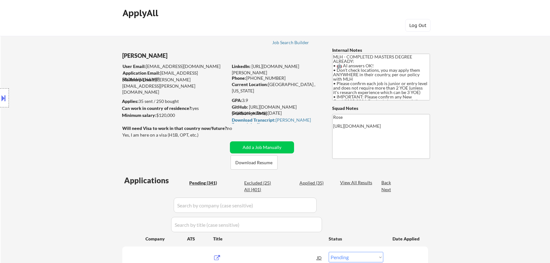
select select ""pending""
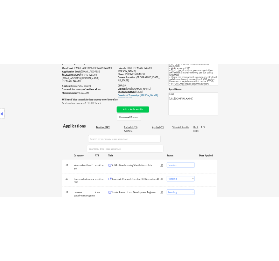
scroll to position [86, 0]
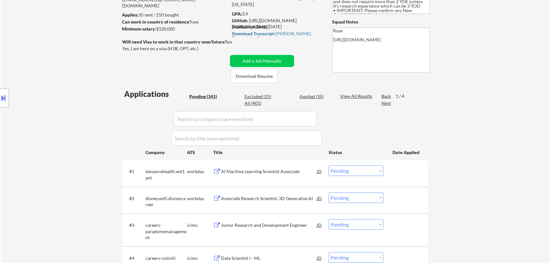
click at [282, 171] on div "AI Machine Learning Scientist Associate" at bounding box center [269, 171] width 96 height 6
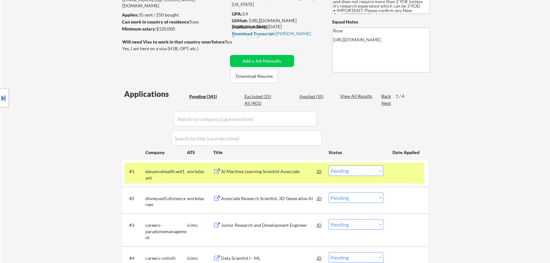
select select ""pending""
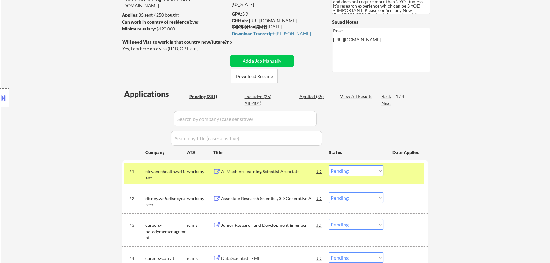
select select ""pending""
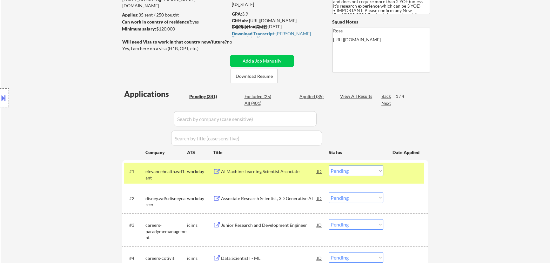
select select ""pending""
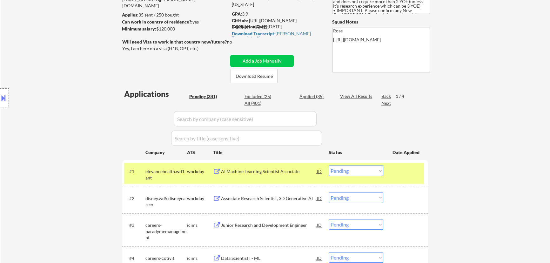
select select ""pending""
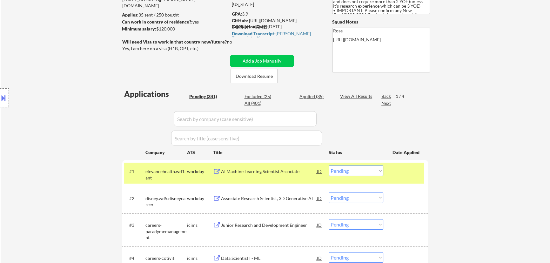
select select ""pending""
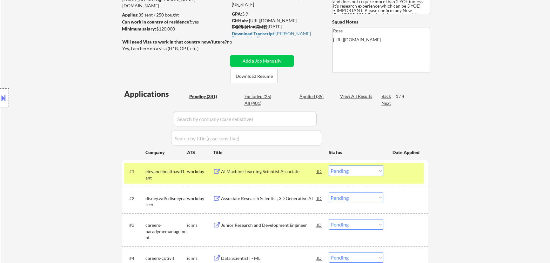
select select ""pending""
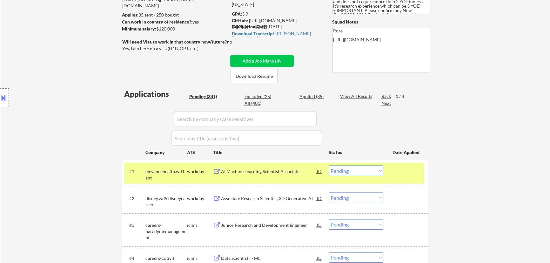
select select ""pending""
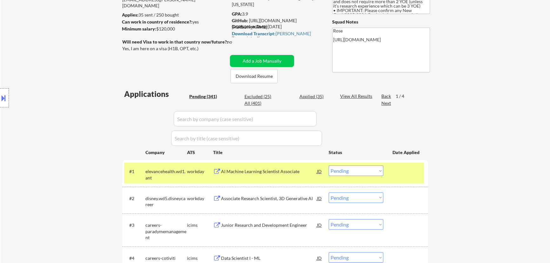
select select ""pending""
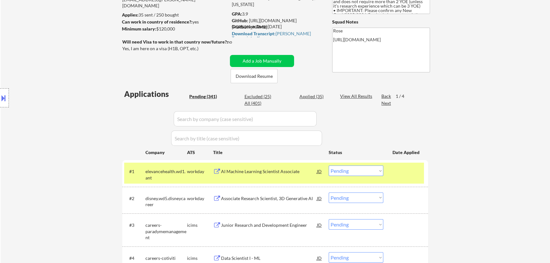
select select ""pending""
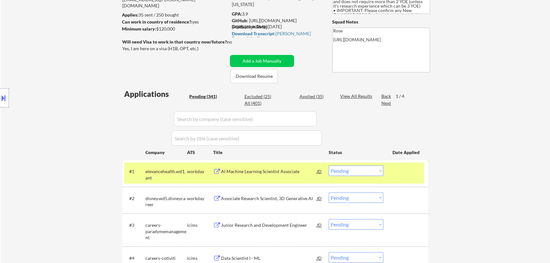
select select ""pending""
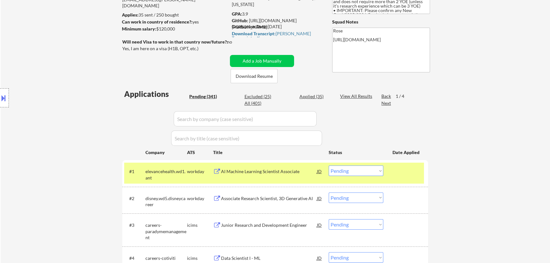
select select ""pending""
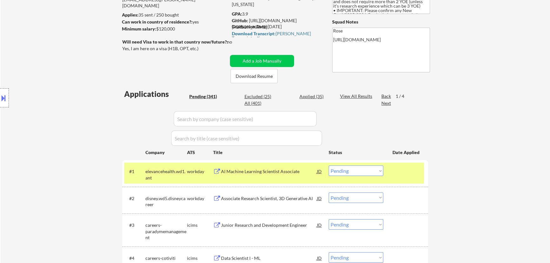
select select ""pending""
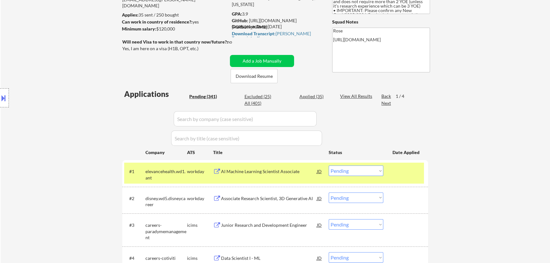
select select ""pending""
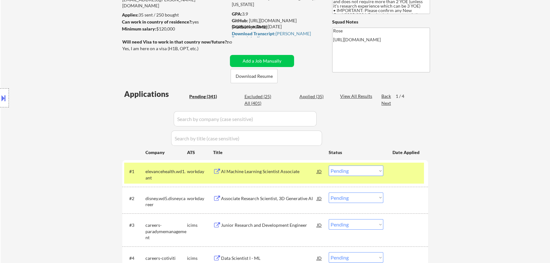
select select ""pending""
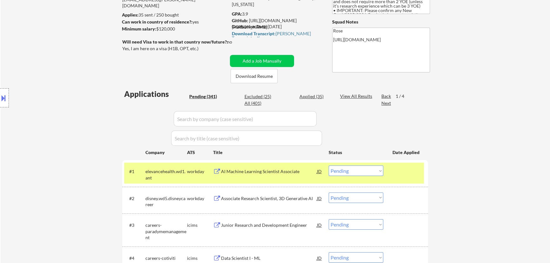
select select ""pending""
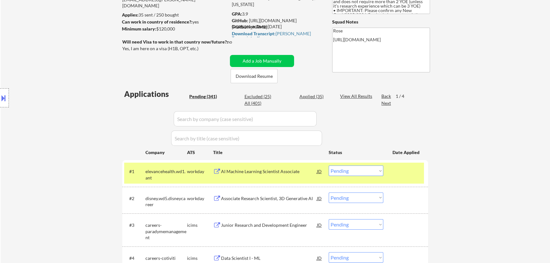
select select ""pending""
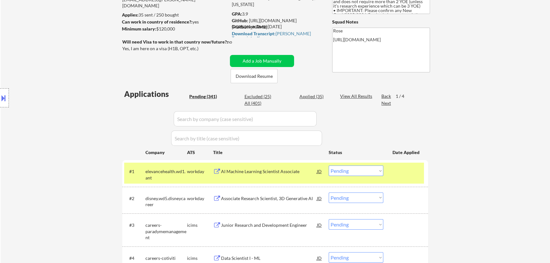
select select ""pending""
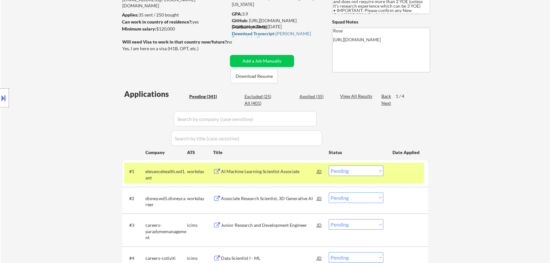
select select ""pending""
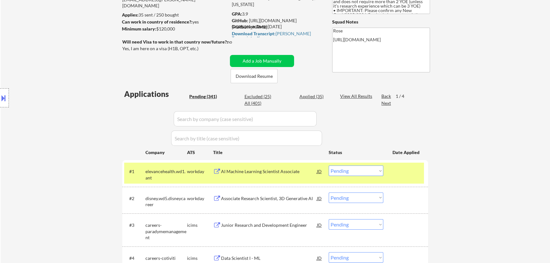
select select ""pending""
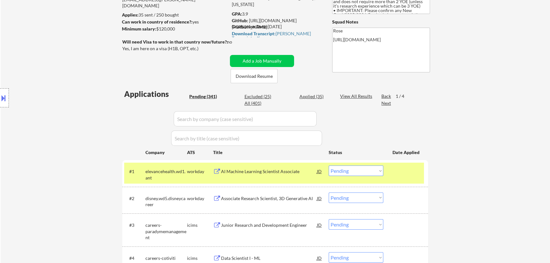
select select ""pending""
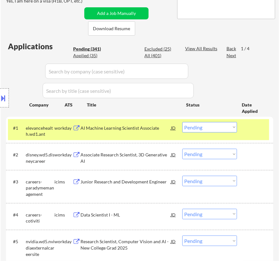
scroll to position [144, 0]
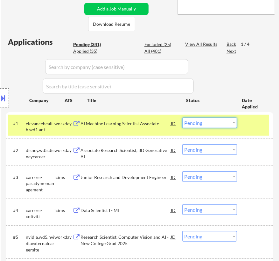
drag, startPoint x: 208, startPoint y: 123, endPoint x: 208, endPoint y: 127, distance: 4.5
click at [208, 123] on select "Choose an option... Pending Applied Excluded (Questions) Excluded (Expired) Exc…" at bounding box center [209, 123] width 55 height 10
click at [182, 118] on select "Choose an option... Pending Applied Excluded (Questions) Excluded (Expired) Exc…" at bounding box center [209, 123] width 55 height 10
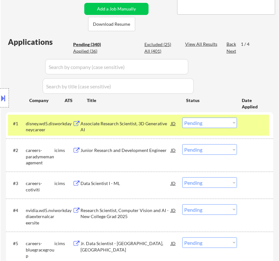
click at [147, 124] on div "Associate Research Scientist, 3D Generative AI" at bounding box center [125, 126] width 90 height 12
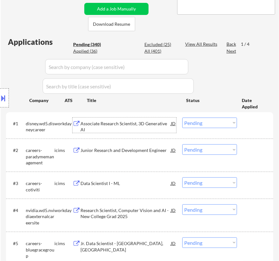
click at [207, 123] on select "Choose an option... Pending Applied Excluded (Questions) Excluded (Expired) Exc…" at bounding box center [209, 123] width 55 height 10
click at [182, 118] on select "Choose an option... Pending Applied Excluded (Questions) Excluded (Expired) Exc…" at bounding box center [209, 123] width 55 height 10
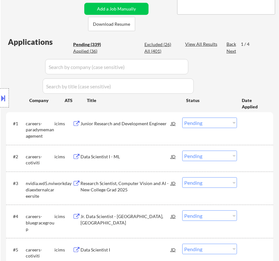
scroll to position [202, 0]
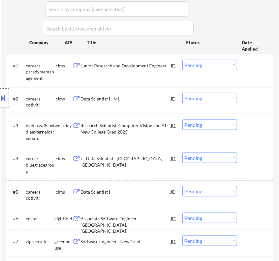
click at [140, 134] on div "Research Scientist, Computer Vision and AI - New College Grad 2025" at bounding box center [125, 128] width 90 height 12
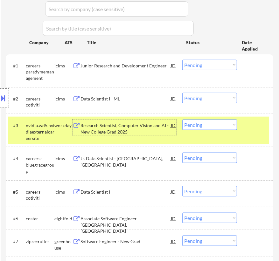
click at [220, 122] on select "Choose an option... Pending Applied Excluded (Questions) Excluded (Expired) Exc…" at bounding box center [209, 124] width 55 height 10
click at [182, 119] on select "Choose an option... Pending Applied Excluded (Questions) Excluded (Expired) Exc…" at bounding box center [209, 124] width 55 height 10
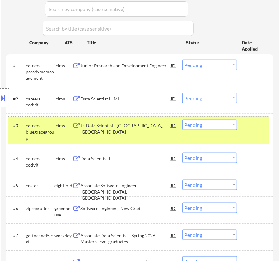
drag, startPoint x: 254, startPoint y: 124, endPoint x: 220, endPoint y: 114, distance: 34.9
click at [254, 124] on div at bounding box center [255, 124] width 19 height 11
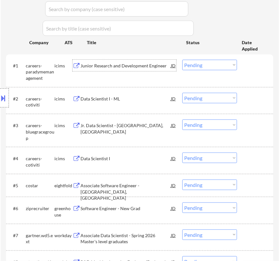
click at [144, 70] on div "Junior Research and Development Engineer" at bounding box center [125, 65] width 90 height 11
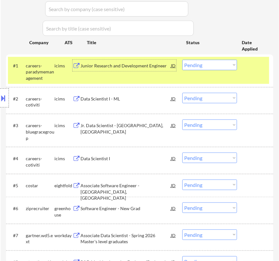
click at [200, 66] on select "Choose an option... Pending Applied Excluded (Questions) Excluded (Expired) Exc…" at bounding box center [209, 65] width 55 height 10
click at [182, 60] on select "Choose an option... Pending Applied Excluded (Questions) Excluded (Expired) Exc…" at bounding box center [209, 65] width 55 height 10
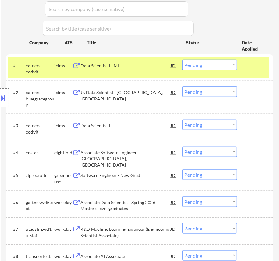
click at [146, 70] on div "Data Scientist I - ML" at bounding box center [125, 65] width 90 height 11
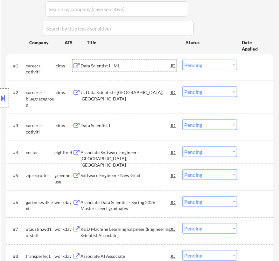
click at [189, 63] on select "Choose an option... Pending Applied Excluded (Questions) Excluded (Expired) Exc…" at bounding box center [209, 65] width 55 height 10
click at [182, 60] on select "Choose an option... Pending Applied Excluded (Questions) Excluded (Expired) Exc…" at bounding box center [209, 65] width 55 height 10
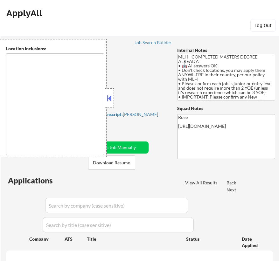
type textarea "country:[GEOGRAPHIC_DATA]"
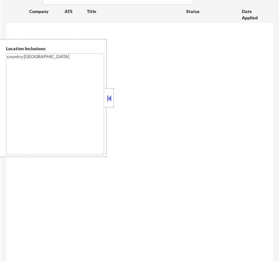
scroll to position [228, 0]
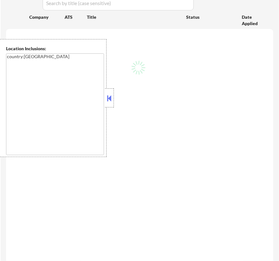
select select ""pending""
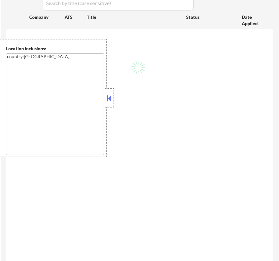
select select ""pending""
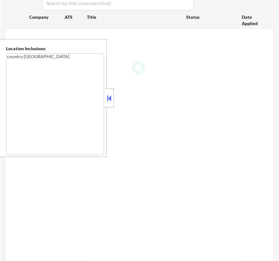
select select ""pending""
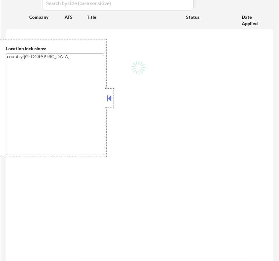
select select ""pending""
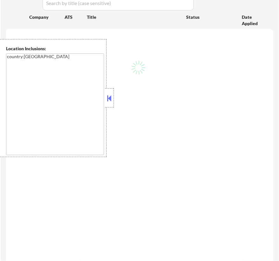
select select ""pending""
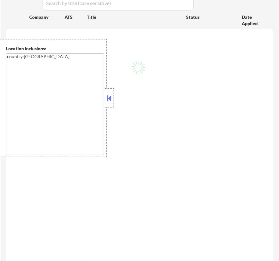
select select ""pending""
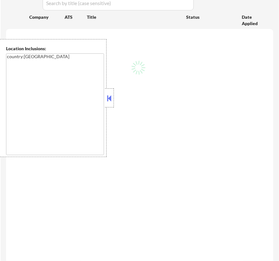
select select ""pending""
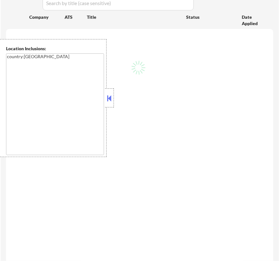
select select ""pending""
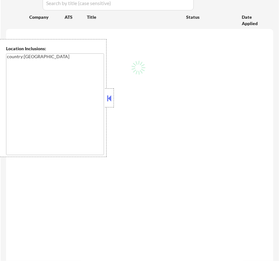
select select ""pending""
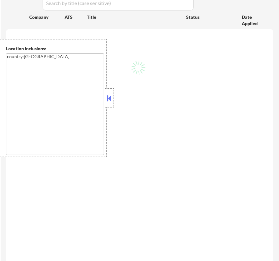
select select ""pending""
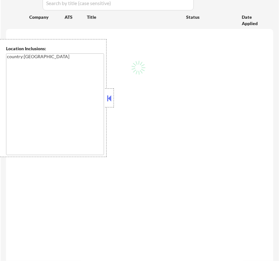
select select ""pending""
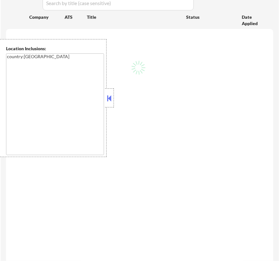
select select ""pending""
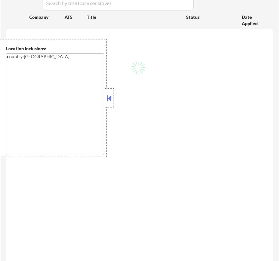
select select ""pending""
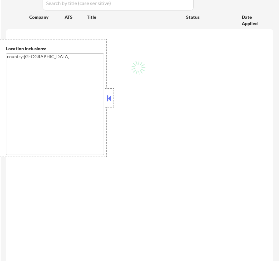
select select ""pending""
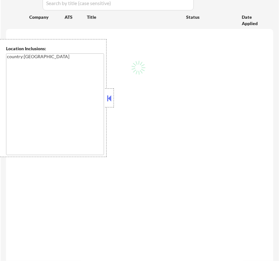
select select ""pending""
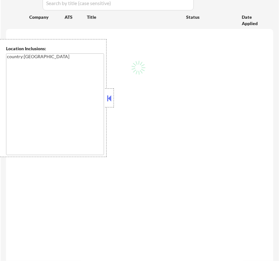
select select ""pending""
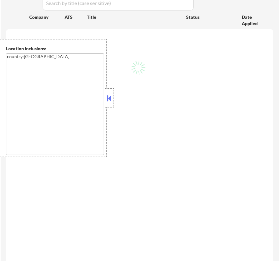
select select ""pending""
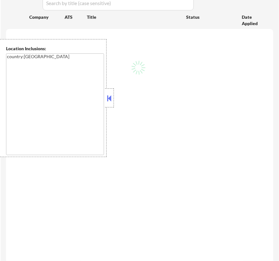
select select ""pending""
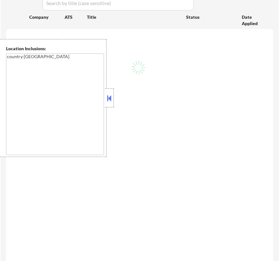
select select ""pending""
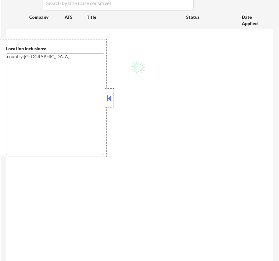
select select ""pending""
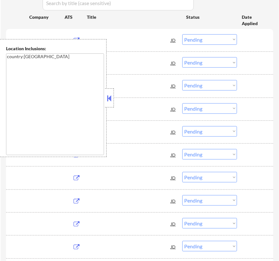
click at [110, 99] on button at bounding box center [109, 98] width 7 height 10
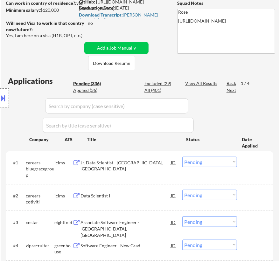
scroll to position [115, 0]
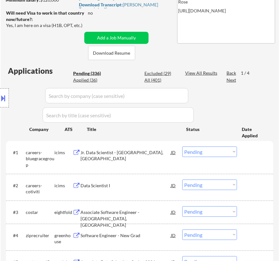
click at [150, 152] on div "Jr. Data Scientist - Riverview, FL" at bounding box center [125, 155] width 90 height 12
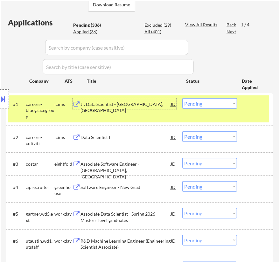
scroll to position [173, 0]
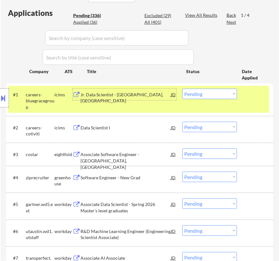
click at [214, 95] on select "Choose an option... Pending Applied Excluded (Questions) Excluded (Expired) Exc…" at bounding box center [209, 94] width 55 height 10
click at [182, 89] on select "Choose an option... Pending Applied Excluded (Questions) Excluded (Expired) Exc…" at bounding box center [209, 94] width 55 height 10
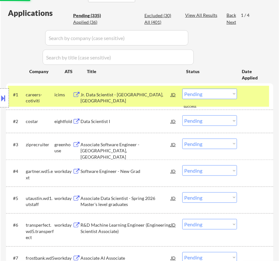
click at [134, 93] on div "Jr. Data Scientist - Riverview, FL" at bounding box center [125, 98] width 90 height 12
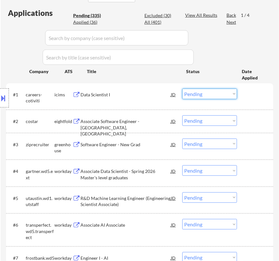
click at [212, 95] on select "Choose an option... Pending Applied Excluded (Questions) Excluded (Expired) Exc…" at bounding box center [209, 94] width 55 height 10
click at [182, 89] on select "Choose an option... Pending Applied Excluded (Questions) Excluded (Expired) Exc…" at bounding box center [209, 94] width 55 height 10
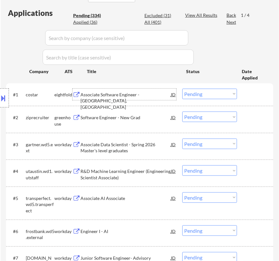
click at [125, 93] on div "Associate Software Engineer - Richmond, VA" at bounding box center [125, 101] width 90 height 19
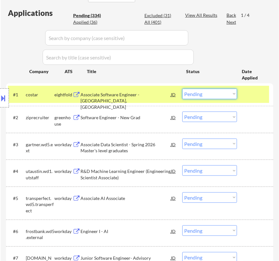
click at [207, 94] on select "Choose an option... Pending Applied Excluded (Questions) Excluded (Expired) Exc…" at bounding box center [209, 94] width 55 height 10
click at [182, 89] on select "Choose an option... Pending Applied Excluded (Questions) Excluded (Expired) Exc…" at bounding box center [209, 94] width 55 height 10
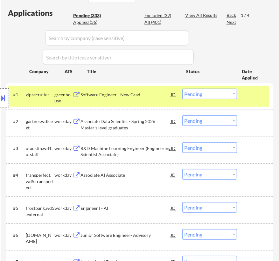
click at [128, 89] on div "Software Engineer - New Grad" at bounding box center [125, 94] width 90 height 11
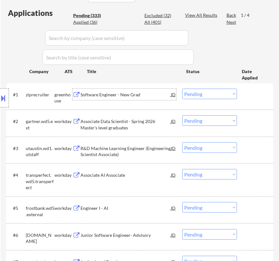
click at [205, 94] on select "Choose an option... Pending Applied Excluded (Questions) Excluded (Expired) Exc…" at bounding box center [209, 94] width 55 height 10
click at [182, 89] on select "Choose an option... Pending Applied Excluded (Questions) Excluded (Expired) Exc…" at bounding box center [209, 94] width 55 height 10
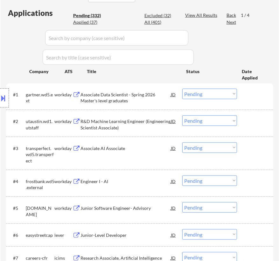
click at [132, 92] on div "Associate Data Scientist - Spring 2026 Master's level graduates" at bounding box center [125, 98] width 90 height 12
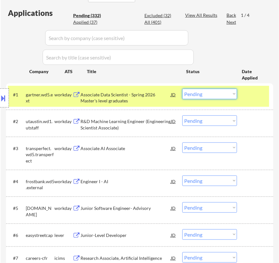
click at [208, 93] on select "Choose an option... Pending Applied Excluded (Questions) Excluded (Expired) Exc…" at bounding box center [209, 94] width 55 height 10
click at [182, 89] on select "Choose an option... Pending Applied Excluded (Questions) Excluded (Expired) Exc…" at bounding box center [209, 94] width 55 height 10
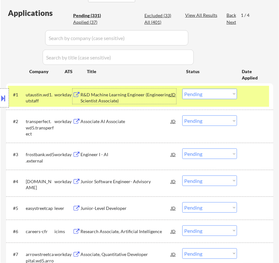
click at [144, 95] on div "R&D Machine Learning Engineer (Engineering Scientist Associate)" at bounding box center [125, 98] width 90 height 12
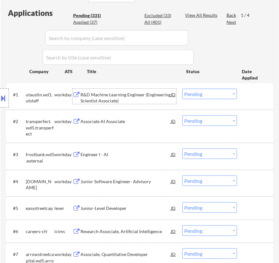
scroll to position [202, 0]
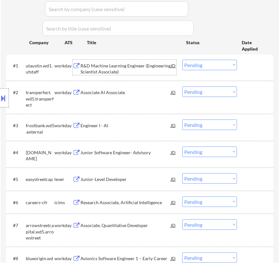
click at [197, 66] on select "Choose an option... Pending Applied Excluded (Questions) Excluded (Expired) Exc…" at bounding box center [209, 65] width 55 height 10
click at [182, 60] on select "Choose an option... Pending Applied Excluded (Questions) Excluded (Expired) Exc…" at bounding box center [209, 65] width 55 height 10
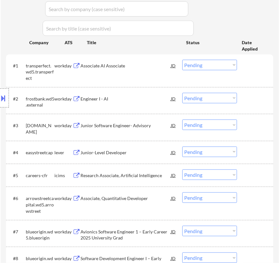
click at [136, 67] on div "Associate AI Associate" at bounding box center [125, 66] width 90 height 6
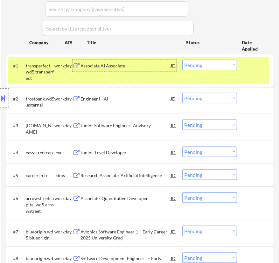
click at [222, 66] on select "Choose an option... Pending Applied Excluded (Questions) Excluded (Expired) Exc…" at bounding box center [209, 65] width 55 height 10
click at [182, 60] on select "Choose an option... Pending Applied Excluded (Questions) Excluded (Expired) Exc…" at bounding box center [209, 65] width 55 height 10
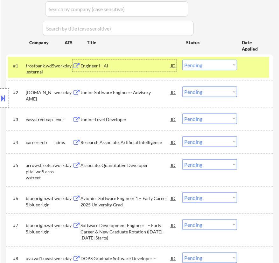
click at [125, 67] on div "Engineer I - AI" at bounding box center [125, 66] width 90 height 6
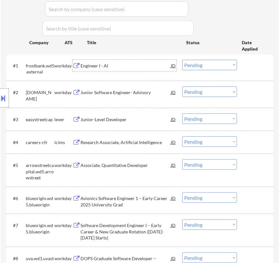
click at [195, 66] on select "Choose an option... Pending Applied Excluded (Questions) Excluded (Expired) Exc…" at bounding box center [209, 65] width 55 height 10
click at [182, 60] on select "Choose an option... Pending Applied Excluded (Questions) Excluded (Expired) Exc…" at bounding box center [209, 65] width 55 height 10
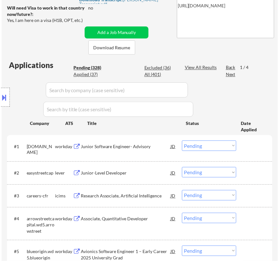
scroll to position [115, 0]
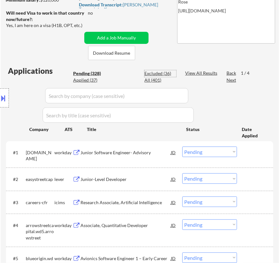
click at [151, 74] on div "Excluded (36)" at bounding box center [160, 73] width 32 height 6
select select ""excluded__expired_""
select select ""excluded__bad_match_""
select select ""excluded__expired_""
select select ""excluded__bad_match_""
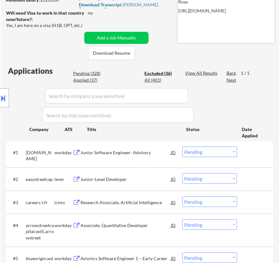
select select ""excluded__expired_""
select select ""excluded__bad_match_""
select select ""excluded__expired_""
select select ""excluded__bad_match_""
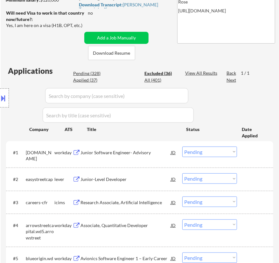
select select ""excluded""
select select ""excluded__expired_""
select select ""excluded__bad_match_""
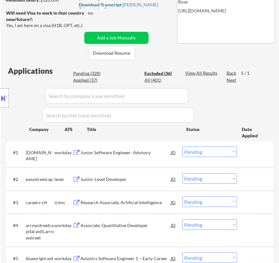
select select ""excluded__bad_match_""
select select ""excluded__expired_""
select select ""excluded__bad_match_""
select select ""excluded""
select select ""excluded__expired_""
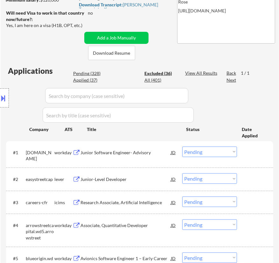
select select ""excluded__expired_""
select select ""excluded__bad_match_""
select select ""excluded""
select select ""excluded__location_""
select select ""excluded__expired_""
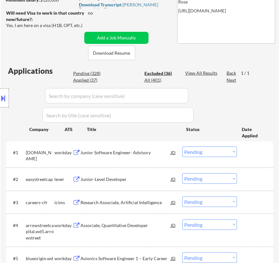
select select ""excluded__expired_""
select select ""excluded""
select select ""excluded__bad_match_""
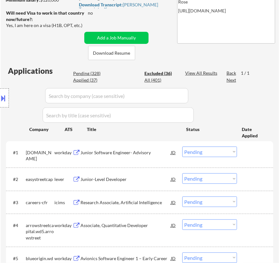
select select ""excluded__expired_""
select select ""excluded__bad_match_""
select select ""excluded__expired_""
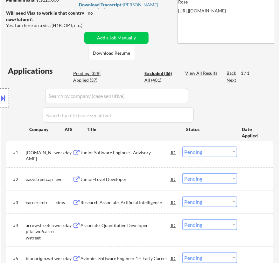
select select ""excluded__bad_match_""
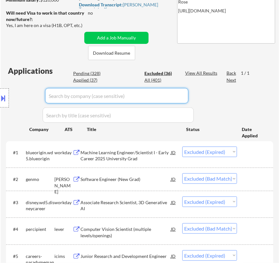
click at [140, 92] on input "input" at bounding box center [116, 95] width 143 height 15
type input "tr"
select select ""excluded__bad_match_""
select select ""excluded__expired_""
select select ""excluded""
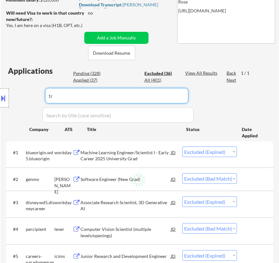
select select ""excluded__expired_""
select select ""excluded__bad_match_""
select select ""excluded""
select select ""excluded__location_""
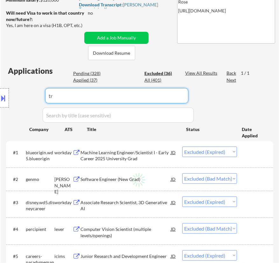
select select ""excluded__expired_""
select select ""excluded__bad_match_""
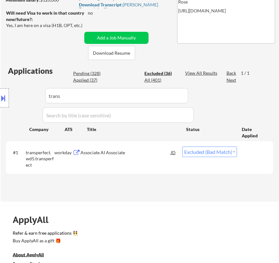
drag, startPoint x: 34, startPoint y: 95, endPoint x: 8, endPoint y: 93, distance: 26.4
click at [8, 93] on div "Location Inclusions: country:US" at bounding box center [57, 98] width 114 height 118
drag, startPoint x: 64, startPoint y: 95, endPoint x: 84, endPoint y: 99, distance: 20.6
click at [64, 95] on div "Location Inclusions: country:US" at bounding box center [57, 98] width 114 height 118
drag, startPoint x: 156, startPoint y: 98, endPoint x: 162, endPoint y: 99, distance: 5.8
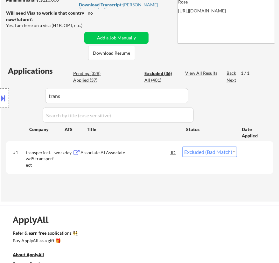
click at [159, 98] on input "input" at bounding box center [116, 95] width 143 height 15
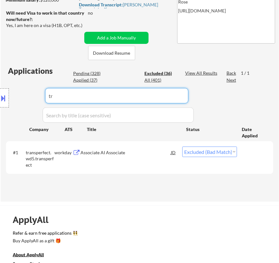
type input "t"
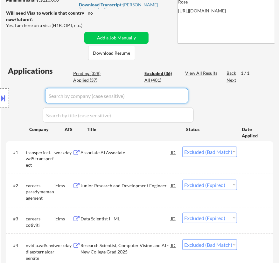
select select ""excluded__expired_""
select select ""excluded__bad_match_""
select select ""excluded__expired_""
select select ""excluded__bad_match_""
select select ""excluded""
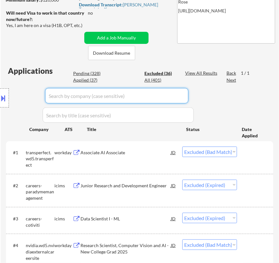
select select ""excluded""
select select ""excluded__expired_""
select select ""excluded__bad_match_""
select select ""excluded""
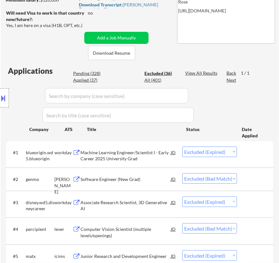
click at [93, 74] on div "Location Inclusions: country:US" at bounding box center [57, 98] width 114 height 118
click at [95, 71] on div "Location Inclusions: country:US" at bounding box center [57, 98] width 114 height 118
select select ""excluded__expired_""
select select ""excluded__bad_match_""
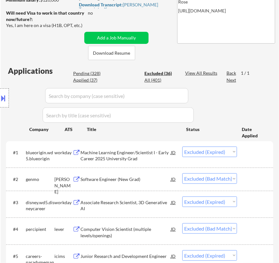
select select ""excluded__expired_""
select select ""excluded__bad_match_""
select select ""excluded__expired_""
select select ""excluded__bad_match_""
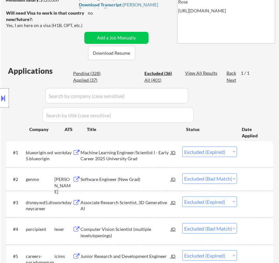
select select ""excluded__expired_""
select select ""excluded__bad_match_""
select select ""excluded""
select select ""excluded__expired_""
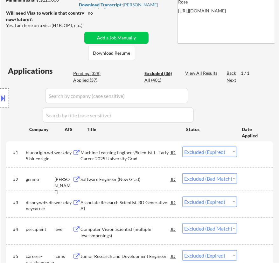
select select ""excluded__expired_""
select select ""excluded__bad_match_""
select select ""excluded__expired_""
select select ""excluded__bad_match_""
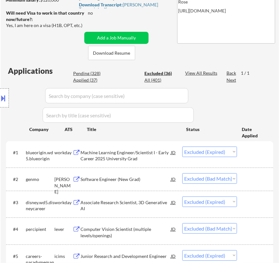
select select ""excluded""
select select ""excluded__expired_""
select select ""excluded__bad_match_""
select select ""excluded""
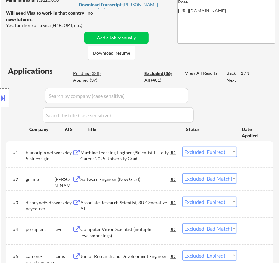
select select ""excluded__location_""
select select ""excluded__expired_""
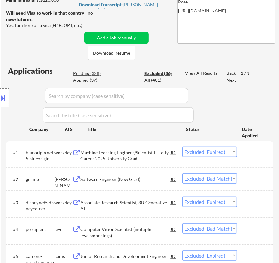
select select ""excluded""
select select ""excluded__bad_match_""
select select ""excluded__expired_""
select select ""excluded__bad_match_""
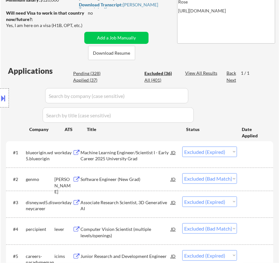
select select ""excluded__expired_""
select select ""excluded__bad_match_""
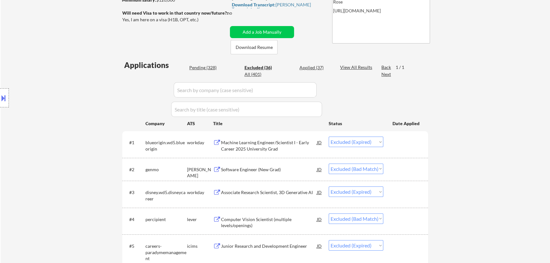
click at [210, 67] on div "Pending (328)" at bounding box center [205, 68] width 32 height 6
select select ""pending""
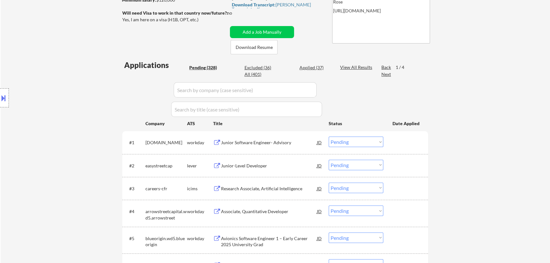
click at [271, 140] on div "Junior Software Engineer- Advisory" at bounding box center [269, 143] width 96 height 6
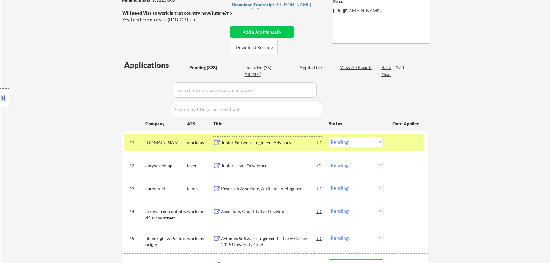
click at [278, 140] on select "Choose an option... Pending Applied Excluded (Questions) Excluded (Expired) Exc…" at bounding box center [356, 142] width 55 height 10
click at [278, 137] on select "Choose an option... Pending Applied Excluded (Questions) Excluded (Expired) Exc…" at bounding box center [356, 142] width 55 height 10
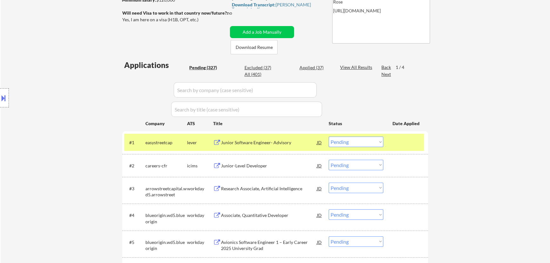
click at [278, 147] on div "Junior Software Engineer- Advisory" at bounding box center [269, 142] width 96 height 11
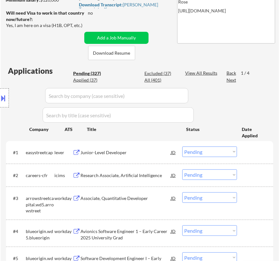
click at [194, 151] on select "Choose an option... Pending Applied Excluded (Questions) Excluded (Expired) Exc…" at bounding box center [209, 152] width 55 height 10
click at [182, 147] on select "Choose an option... Pending Applied Excluded (Questions) Excluded (Expired) Exc…" at bounding box center [209, 152] width 55 height 10
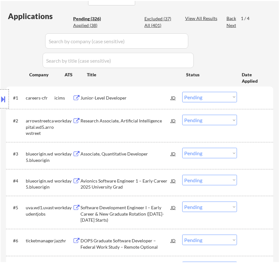
scroll to position [173, 0]
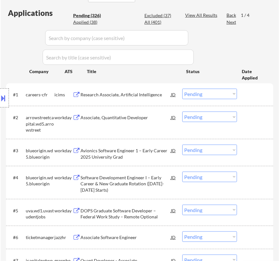
click at [136, 93] on div "Research Associate, Artificial Intelligence" at bounding box center [125, 95] width 90 height 6
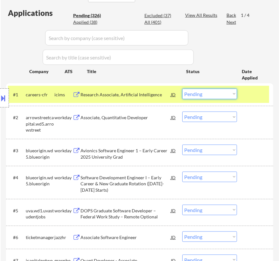
drag, startPoint x: 211, startPoint y: 92, endPoint x: 212, endPoint y: 96, distance: 4.2
click at [211, 92] on select "Choose an option... Pending Applied Excluded (Questions) Excluded (Expired) Exc…" at bounding box center [209, 94] width 55 height 10
click at [182, 89] on select "Choose an option... Pending Applied Excluded (Questions) Excluded (Expired) Exc…" at bounding box center [209, 94] width 55 height 10
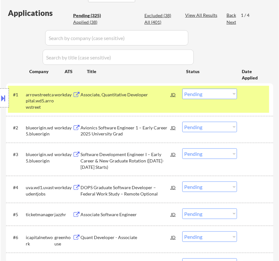
click at [122, 93] on div "Associate, Quantitative Developer" at bounding box center [125, 95] width 90 height 6
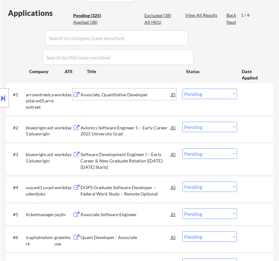
click at [215, 92] on select "Choose an option... Pending Applied Excluded (Questions) Excluded (Expired) Exc…" at bounding box center [209, 94] width 55 height 10
click at [182, 89] on select "Choose an option... Pending Applied Excluded (Questions) Excluded (Expired) Exc…" at bounding box center [209, 94] width 55 height 10
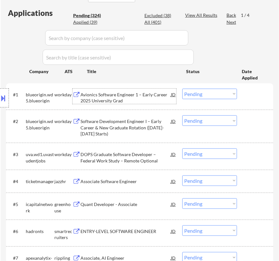
click at [130, 94] on div "Avionics Software Engineer 1 – Early Career 2025 University Grad" at bounding box center [125, 98] width 90 height 12
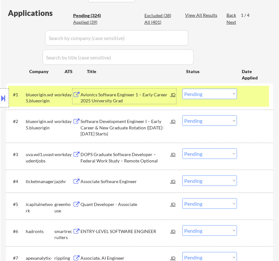
click at [229, 95] on select "Choose an option... Pending Applied Excluded (Questions) Excluded (Expired) Exc…" at bounding box center [209, 94] width 55 height 10
click at [182, 89] on select "Choose an option... Pending Applied Excluded (Questions) Excluded (Expired) Exc…" at bounding box center [209, 94] width 55 height 10
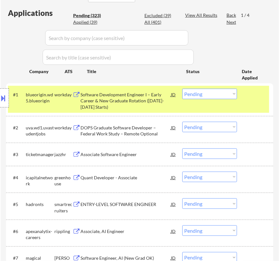
click at [144, 97] on div "Software Development Engineer I – Early Career & New Graduate Rotation ([DATE]-…" at bounding box center [125, 101] width 90 height 19
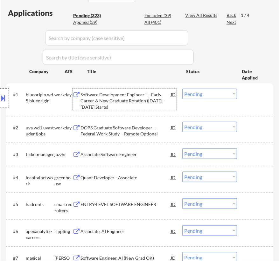
click at [208, 94] on select "Choose an option... Pending Applied Excluded (Questions) Excluded (Expired) Exc…" at bounding box center [209, 94] width 55 height 10
click at [182, 89] on select "Choose an option... Pending Applied Excluded (Questions) Excluded (Expired) Exc…" at bounding box center [209, 94] width 55 height 10
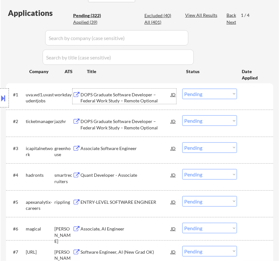
click at [133, 94] on div "DOPS Graduate Software Developer – Federal Work Study – Remote Optional" at bounding box center [125, 98] width 90 height 12
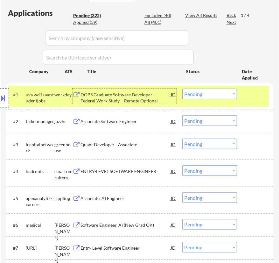
click at [218, 97] on select "Choose an option... Pending Applied Excluded (Questions) Excluded (Expired) Exc…" at bounding box center [209, 94] width 55 height 10
click at [182, 89] on select "Choose an option... Pending Applied Excluded (Questions) Excluded (Expired) Exc…" at bounding box center [209, 94] width 55 height 10
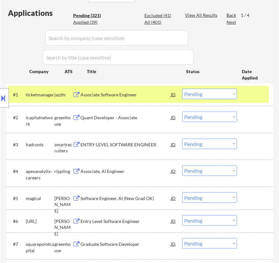
click at [146, 95] on div "Associate Software Engineer" at bounding box center [125, 95] width 90 height 6
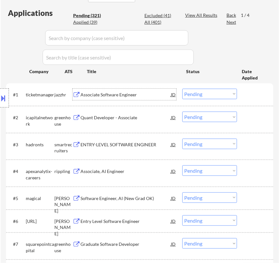
click at [220, 95] on select "Choose an option... Pending Applied Excluded (Questions) Excluded (Expired) Exc…" at bounding box center [209, 94] width 55 height 10
click at [182, 89] on select "Choose an option... Pending Applied Excluded (Questions) Excluded (Expired) Exc…" at bounding box center [209, 94] width 55 height 10
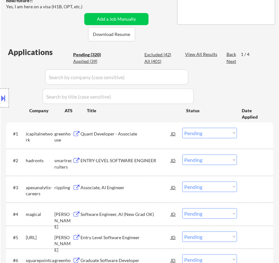
scroll to position [144, 0]
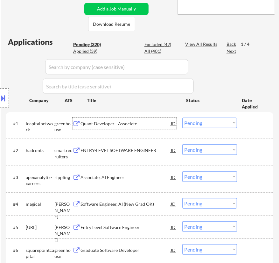
click at [133, 122] on div "Quant Developer - Associate" at bounding box center [125, 123] width 90 height 6
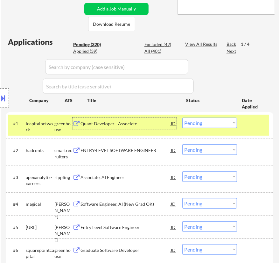
click at [216, 123] on select "Choose an option... Pending Applied Excluded (Questions) Excluded (Expired) Exc…" at bounding box center [209, 123] width 55 height 10
click at [182, 118] on select "Choose an option... Pending Applied Excluded (Questions) Excluded (Expired) Exc…" at bounding box center [209, 123] width 55 height 10
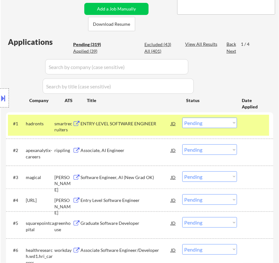
click at [126, 122] on div "ENTRY-LEVEL SOFTWARE ENGINEER" at bounding box center [125, 123] width 90 height 6
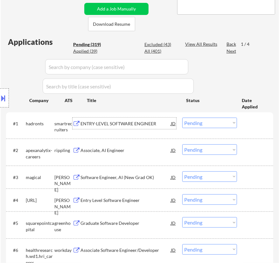
click at [219, 122] on select "Choose an option... Pending Applied Excluded (Questions) Excluded (Expired) Exc…" at bounding box center [209, 123] width 55 height 10
click at [182, 118] on select "Choose an option... Pending Applied Excluded (Questions) Excluded (Expired) Exc…" at bounding box center [209, 123] width 55 height 10
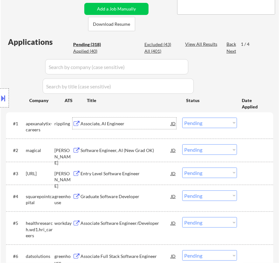
click at [117, 122] on div "Associate, AI Engineer" at bounding box center [125, 123] width 90 height 6
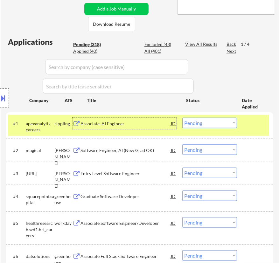
click at [205, 124] on select "Choose an option... Pending Applied Excluded (Questions) Excluded (Expired) Exc…" at bounding box center [209, 123] width 55 height 10
click at [182, 118] on select "Choose an option... Pending Applied Excluded (Questions) Excluded (Expired) Exc…" at bounding box center [209, 123] width 55 height 10
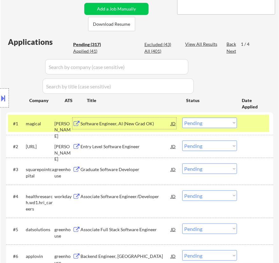
click at [141, 126] on div "Software Engineer, AI (New Grad OK)" at bounding box center [125, 123] width 90 height 6
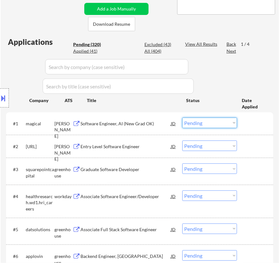
drag, startPoint x: 220, startPoint y: 124, endPoint x: 215, endPoint y: 121, distance: 5.7
click at [220, 124] on select "Choose an option... Pending Applied Excluded (Questions) Excluded (Expired) Exc…" at bounding box center [209, 123] width 55 height 10
click at [182, 118] on select "Choose an option... Pending Applied Excluded (Questions) Excluded (Expired) Exc…" at bounding box center [209, 123] width 55 height 10
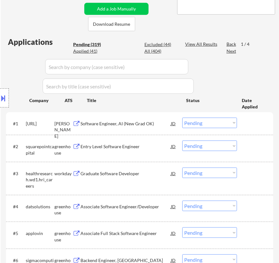
click at [125, 121] on div "Software Engineer, AI (New Grad OK)" at bounding box center [125, 123] width 90 height 6
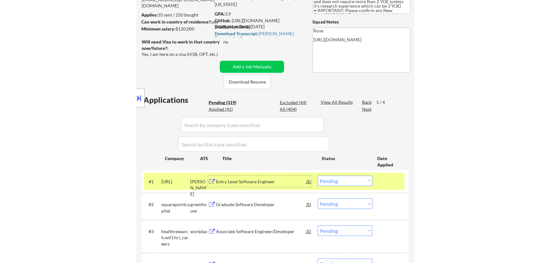
scroll to position [115, 0]
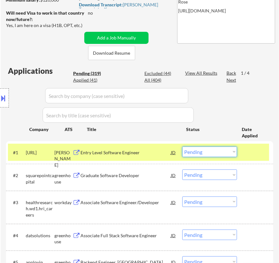
click at [214, 153] on select "Choose an option... Pending Applied Excluded (Questions) Excluded (Expired) Exc…" at bounding box center [209, 152] width 55 height 10
click at [182, 147] on select "Choose an option... Pending Applied Excluded (Questions) Excluded (Expired) Exc…" at bounding box center [209, 152] width 55 height 10
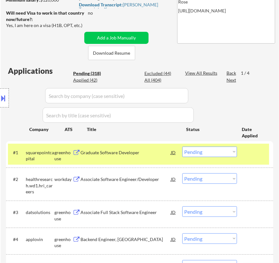
click at [140, 154] on div "Graduate Software Developer" at bounding box center [125, 152] width 90 height 6
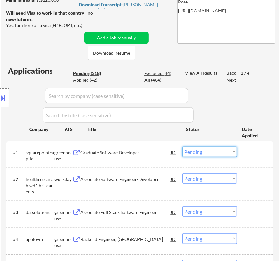
click at [212, 150] on select "Choose an option... Pending Applied Excluded (Questions) Excluded (Expired) Exc…" at bounding box center [209, 152] width 55 height 10
click at [182, 147] on select "Choose an option... Pending Applied Excluded (Questions) Excluded (Expired) Exc…" at bounding box center [209, 152] width 55 height 10
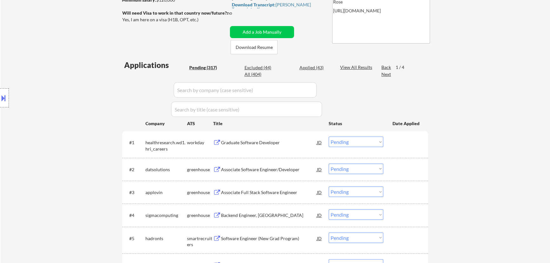
click at [276, 143] on div "Graduate Software Developer" at bounding box center [269, 143] width 96 height 6
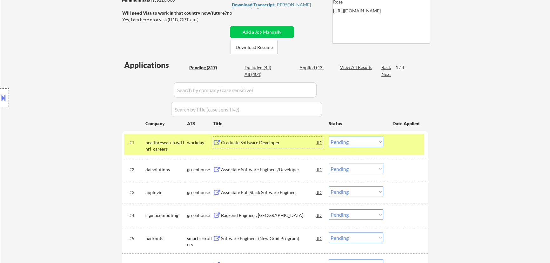
click at [278, 140] on select "Choose an option... Pending Applied Excluded (Questions) Excluded (Expired) Exc…" at bounding box center [356, 142] width 55 height 10
click at [278, 137] on select "Choose an option... Pending Applied Excluded (Questions) Excluded (Expired) Exc…" at bounding box center [356, 142] width 55 height 10
click at [263, 142] on div "Associate Software Engineer/Developer" at bounding box center [269, 143] width 96 height 6
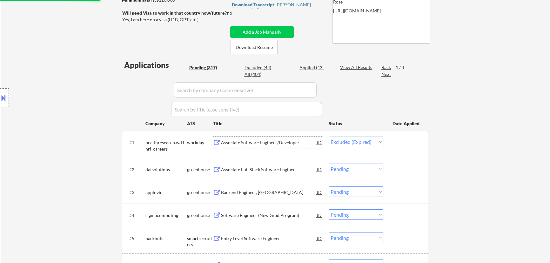
click at [278, 141] on select "Choose an option... Pending Applied Excluded (Questions) Excluded (Expired) Exc…" at bounding box center [356, 142] width 55 height 10
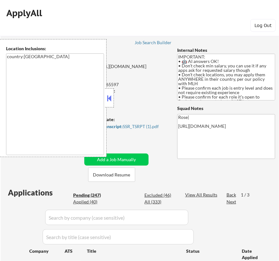
click at [106, 100] on button at bounding box center [109, 98] width 7 height 10
select select ""pending""
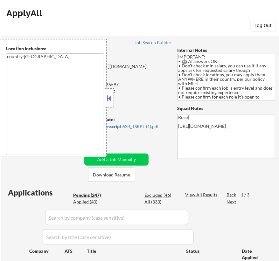
select select ""pending""
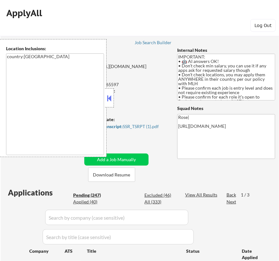
select select ""pending""
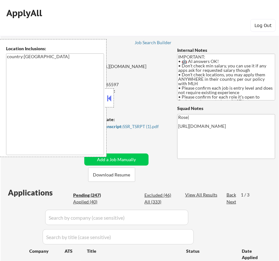
select select ""pending""
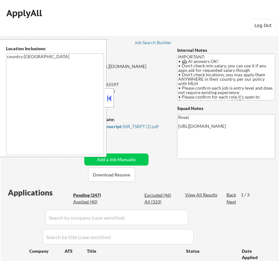
select select ""pending""
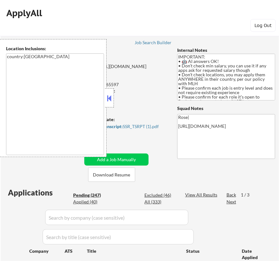
select select ""pending""
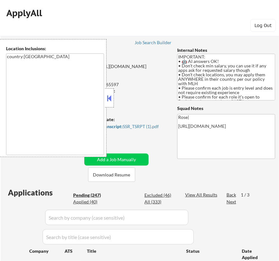
select select ""pending""
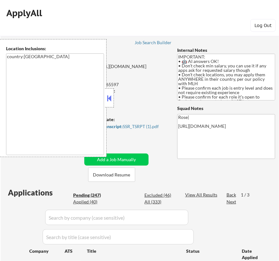
select select ""pending""
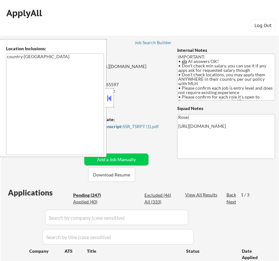
select select ""pending""
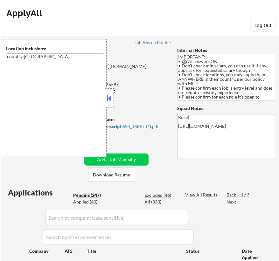
select select ""pending""
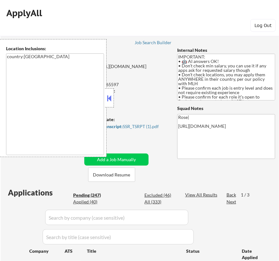
select select ""pending""
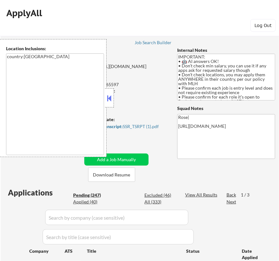
select select ""pending""
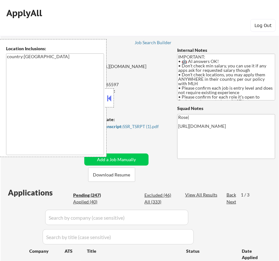
select select ""pending""
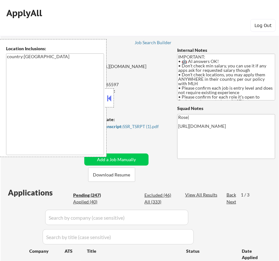
select select ""pending""
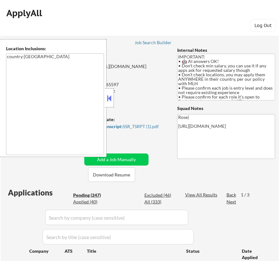
select select ""pending""
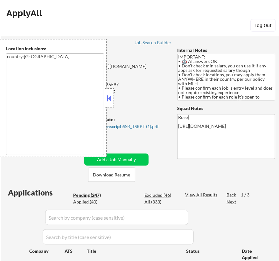
select select ""pending""
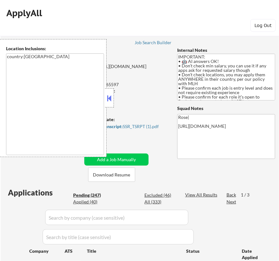
select select ""pending""
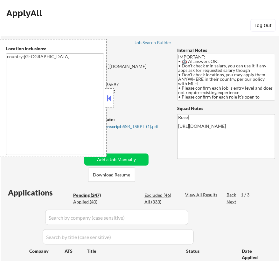
select select ""pending""
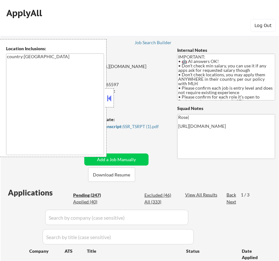
select select ""pending""
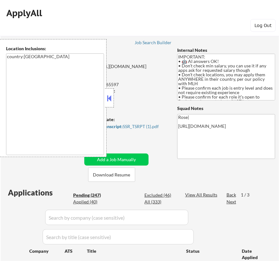
select select ""pending""
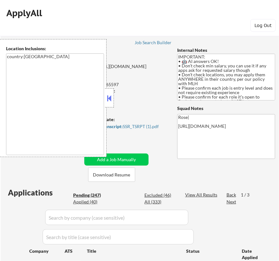
select select ""pending""
click at [111, 98] on button at bounding box center [109, 98] width 7 height 10
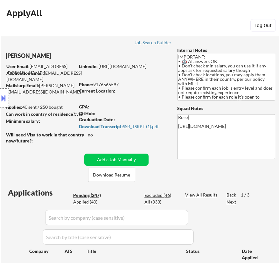
select select ""pending""
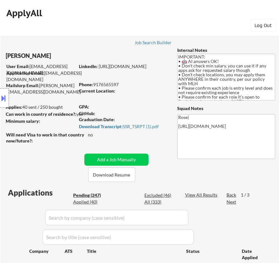
select select ""pending""
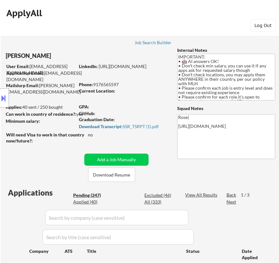
select select ""pending""
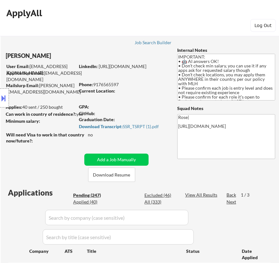
select select ""pending""
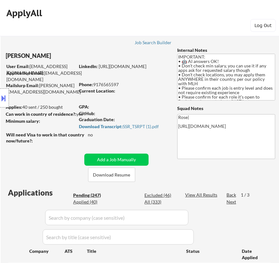
select select ""pending""
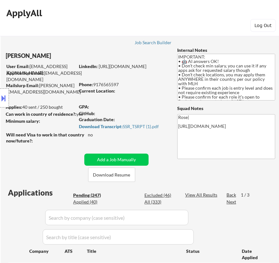
select select ""pending""
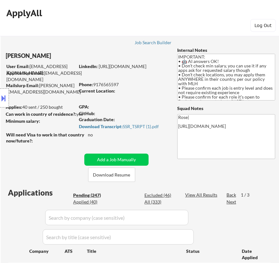
select select ""pending""
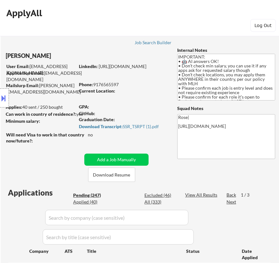
select select ""pending""
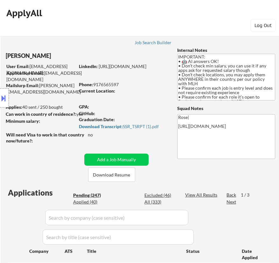
select select ""pending""
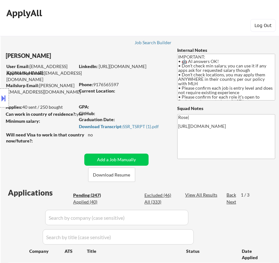
select select ""pending""
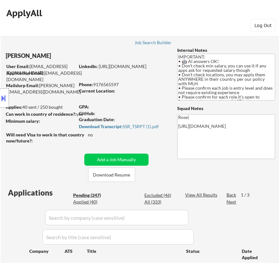
select select ""pending""
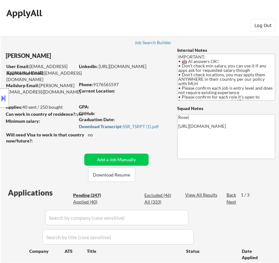
select select ""pending""
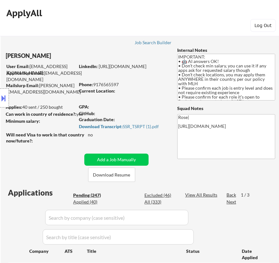
select select ""pending""
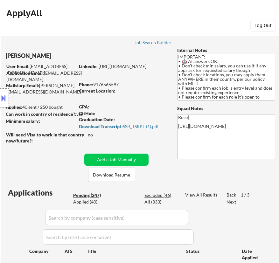
select select ""pending""
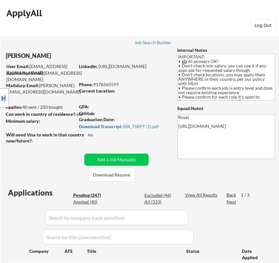
select select ""pending""
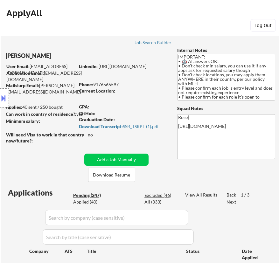
select select ""pending""
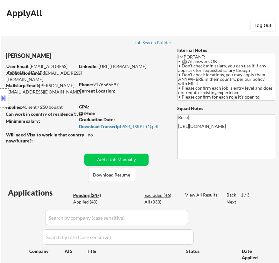
select select ""pending""
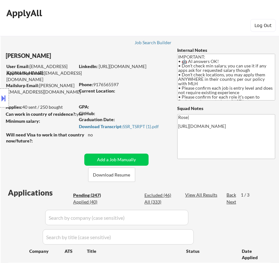
select select ""pending""
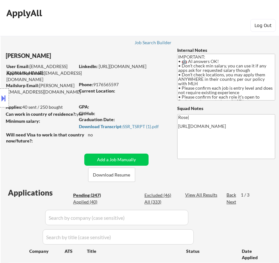
select select ""pending""
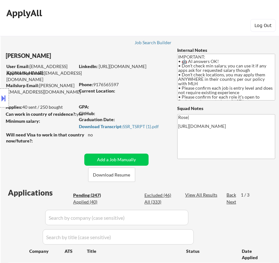
select select ""pending""
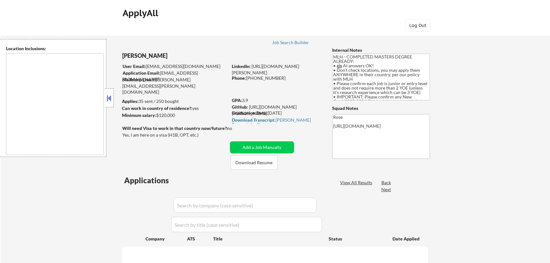
scroll to position [141, 0]
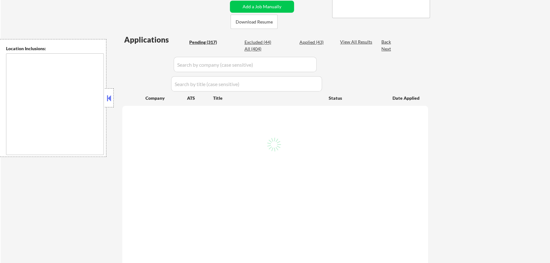
type textarea "country:[GEOGRAPHIC_DATA]"
select select ""pending""
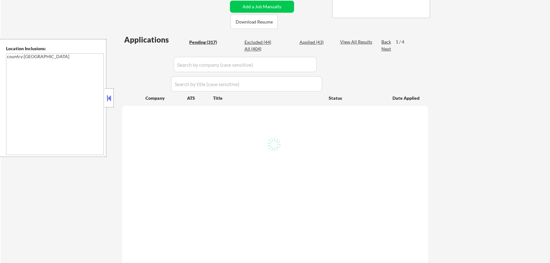
select select ""pending""
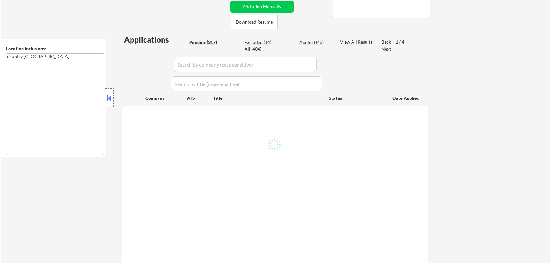
select select ""pending""
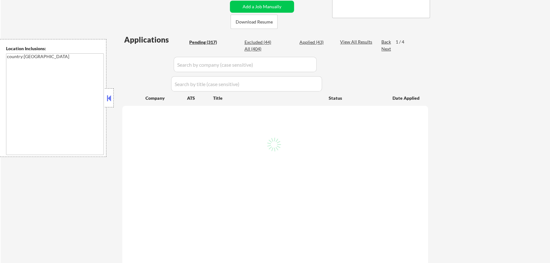
select select ""pending""
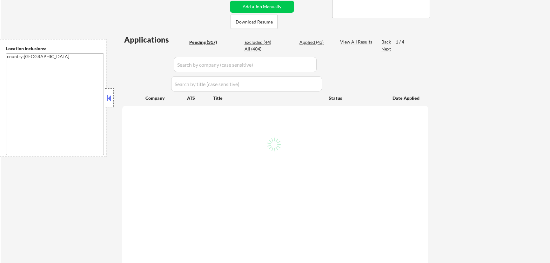
select select ""pending""
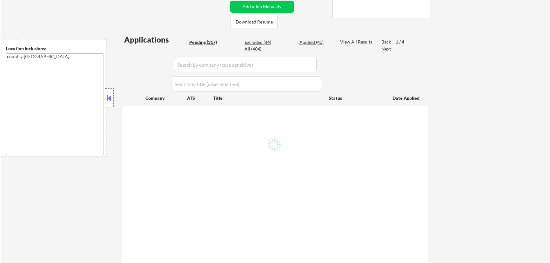
select select ""pending""
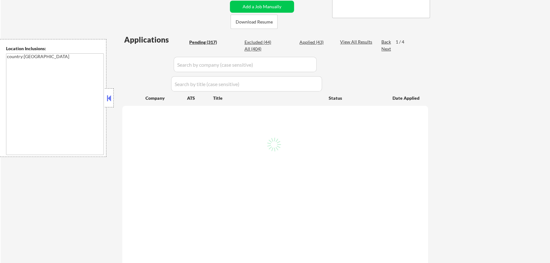
select select ""pending""
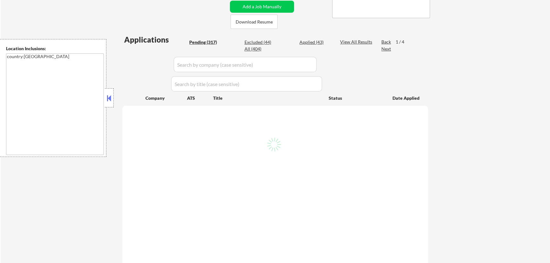
select select ""pending""
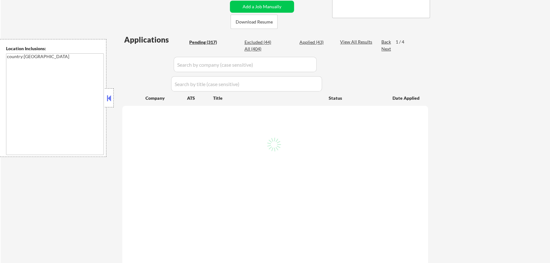
select select ""pending""
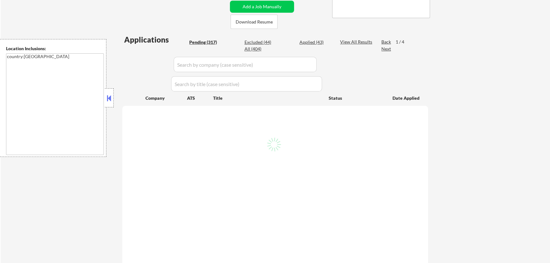
select select ""pending""
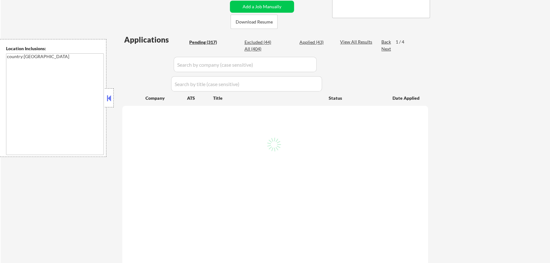
select select ""pending""
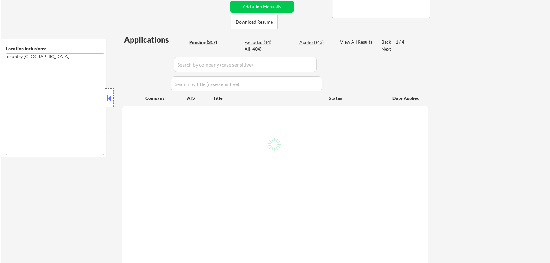
select select ""pending""
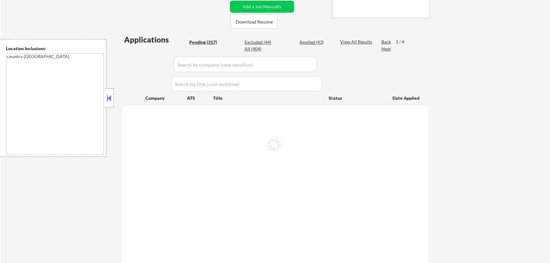
select select ""pending""
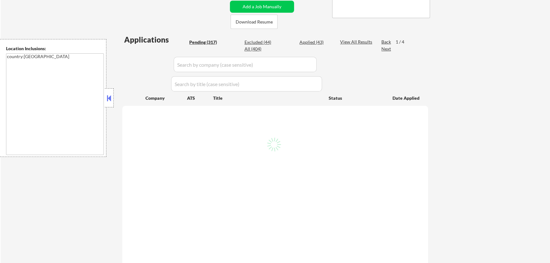
select select ""pending""
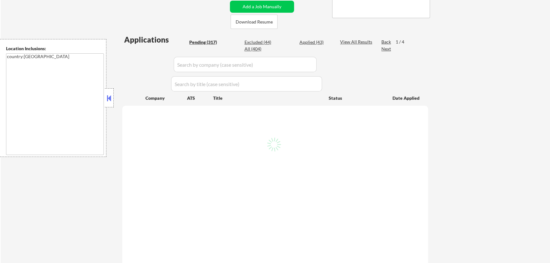
select select ""pending""
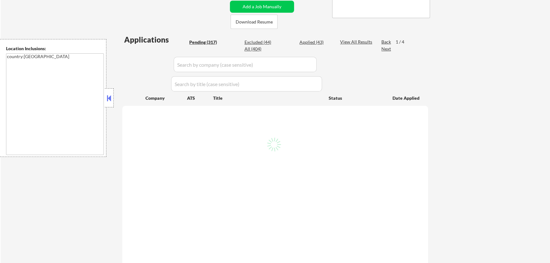
select select ""pending""
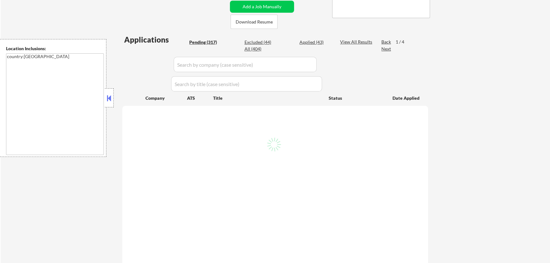
select select ""pending""
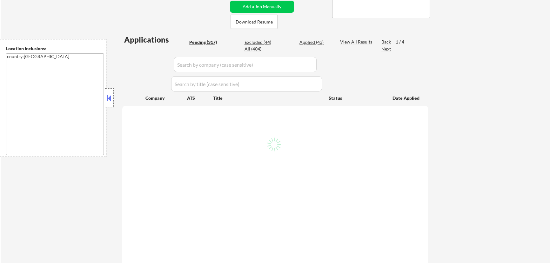
select select ""pending""
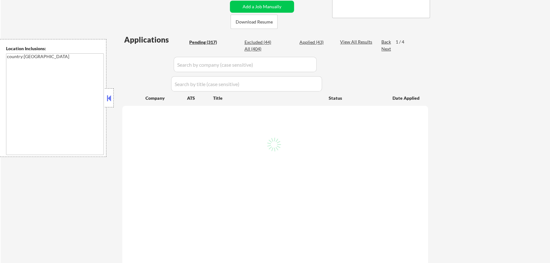
select select ""pending""
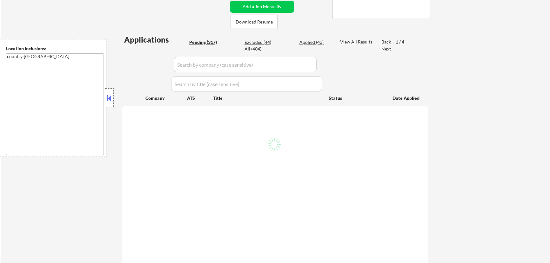
select select ""pending""
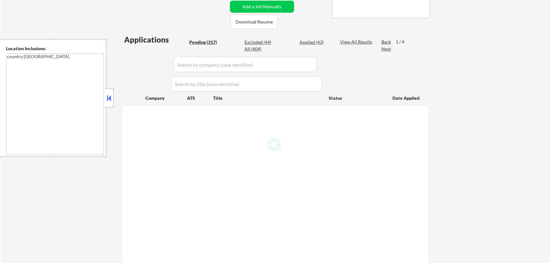
select select ""pending""
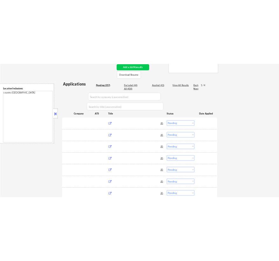
scroll to position [115, 0]
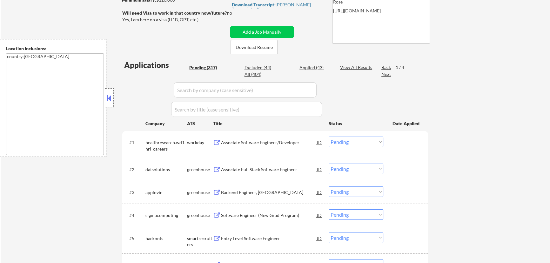
click at [346, 143] on select "Choose an option... Pending Applied Excluded (Questions) Excluded (Expired) Exc…" at bounding box center [356, 142] width 55 height 10
click at [329, 137] on select "Choose an option... Pending Applied Excluded (Questions) Excluded (Expired) Exc…" at bounding box center [356, 142] width 55 height 10
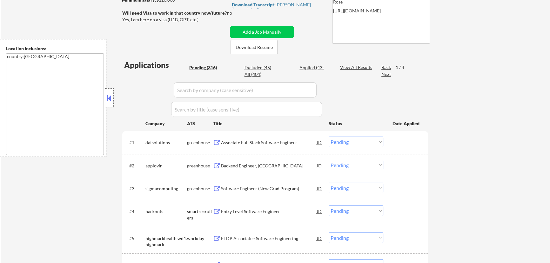
click at [288, 143] on div "Associate Full Stack Software Engineer" at bounding box center [269, 143] width 96 height 6
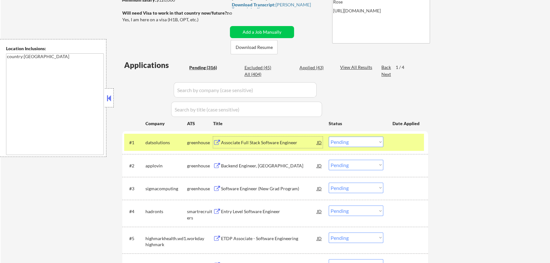
click at [370, 140] on select "Choose an option... Pending Applied Excluded (Questions) Excluded (Expired) Exc…" at bounding box center [356, 142] width 55 height 10
click at [329, 137] on select "Choose an option... Pending Applied Excluded (Questions) Excluded (Expired) Exc…" at bounding box center [356, 142] width 55 height 10
select select ""pending""
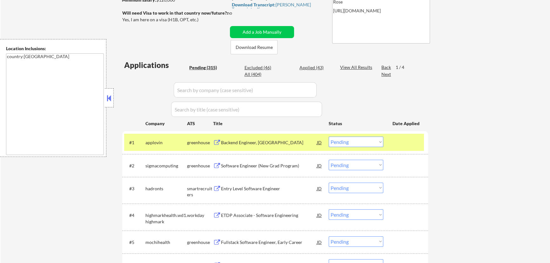
click at [273, 141] on div "Backend Engineer, [GEOGRAPHIC_DATA]" at bounding box center [269, 143] width 96 height 6
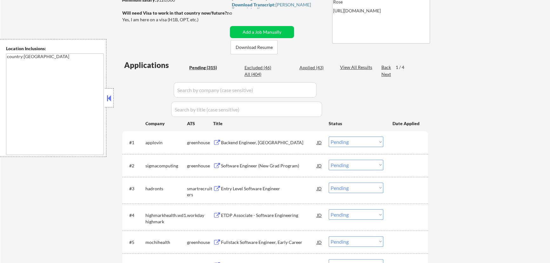
select select ""pending""
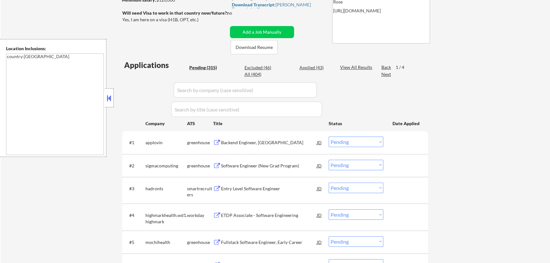
select select ""pending""
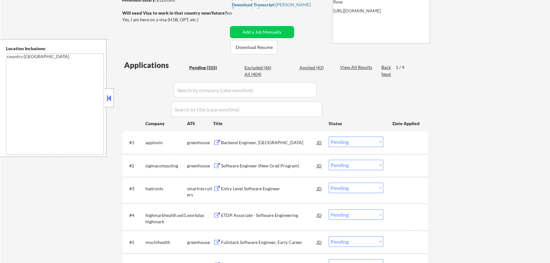
select select ""pending""
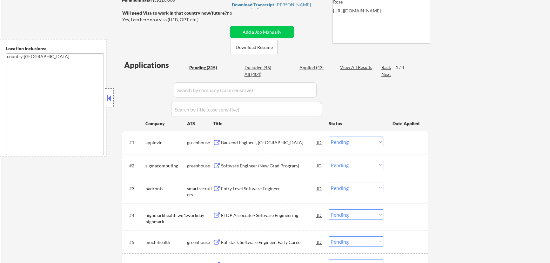
select select ""pending""
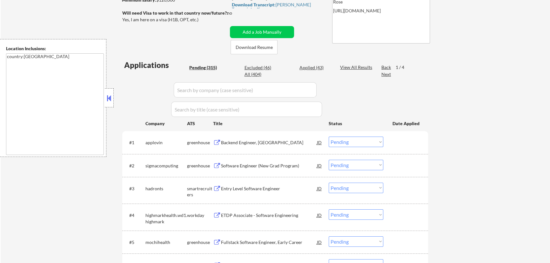
select select ""pending""
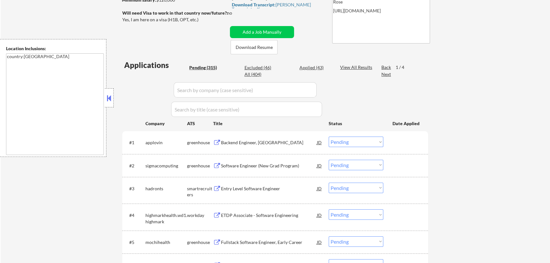
select select ""pending""
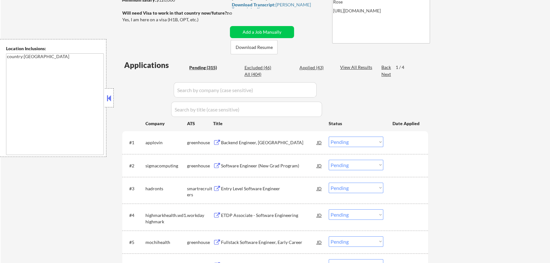
select select ""pending""
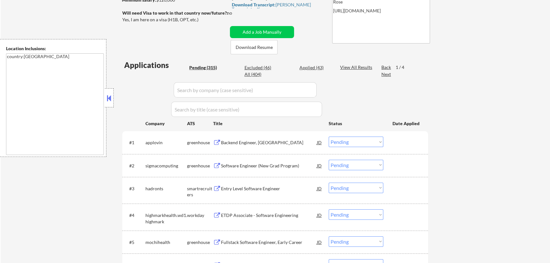
select select ""pending""
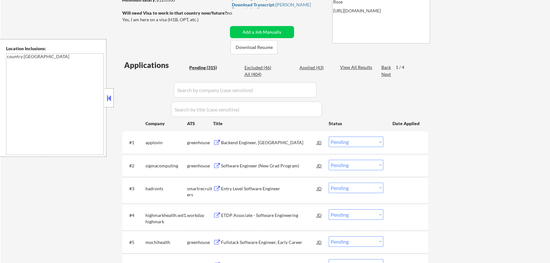
select select ""pending""
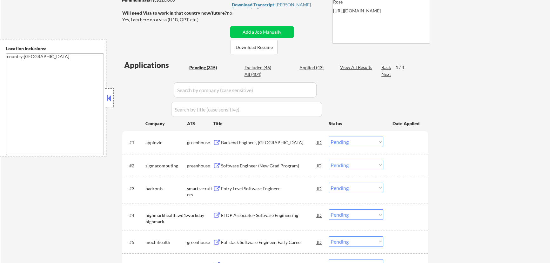
select select ""pending""
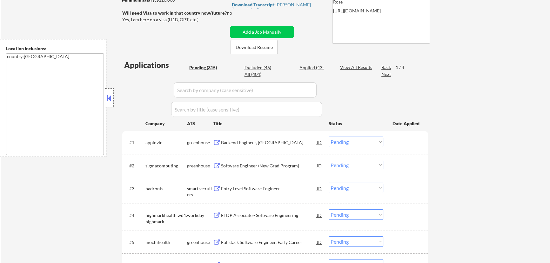
select select ""pending""
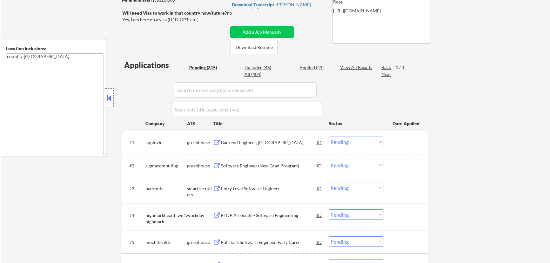
select select ""pending""
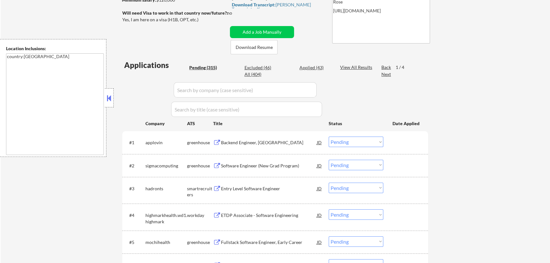
select select ""pending""
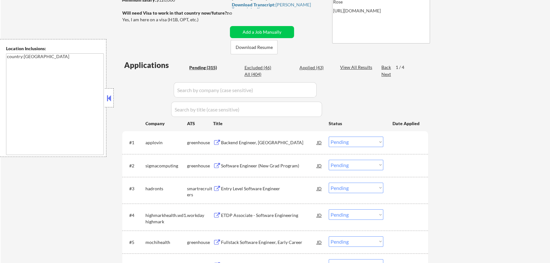
select select ""pending""
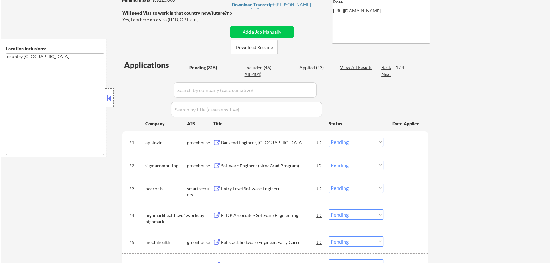
select select ""pending""
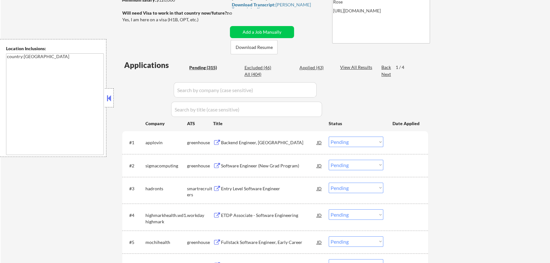
select select ""pending""
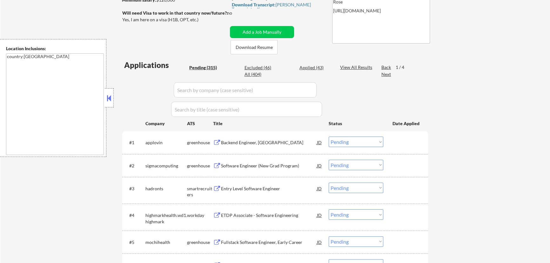
select select ""pending""
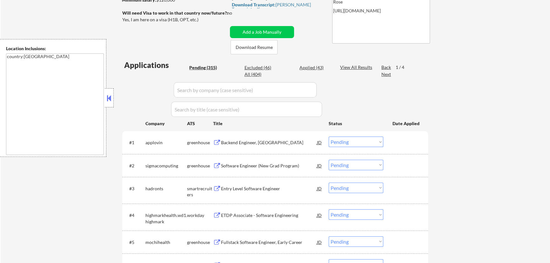
select select ""pending""
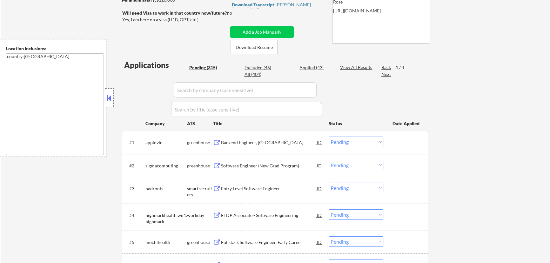
select select ""pending""
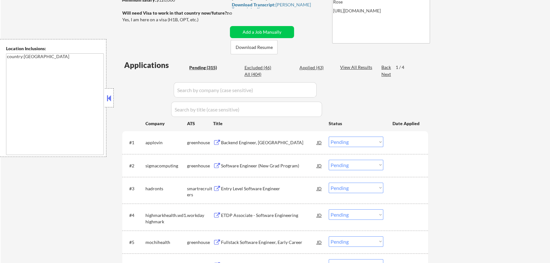
select select ""pending""
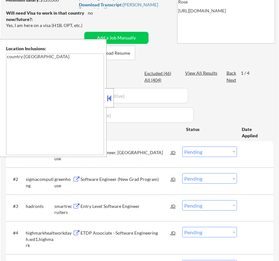
click at [110, 98] on button at bounding box center [109, 98] width 7 height 10
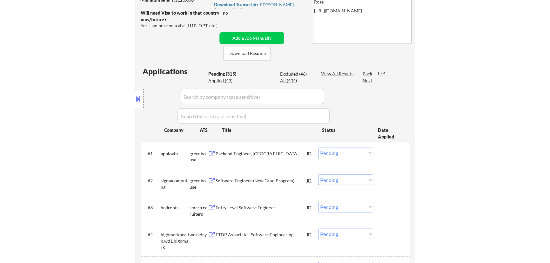
scroll to position [144, 0]
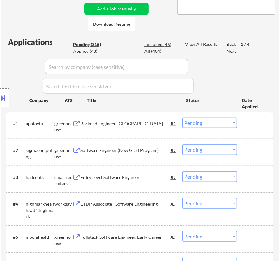
click at [201, 123] on select "Choose an option... Pending Applied Excluded (Questions) Excluded (Expired) Exc…" at bounding box center [209, 123] width 55 height 10
click at [182, 118] on select "Choose an option... Pending Applied Excluded (Questions) Excluded (Expired) Exc…" at bounding box center [209, 123] width 55 height 10
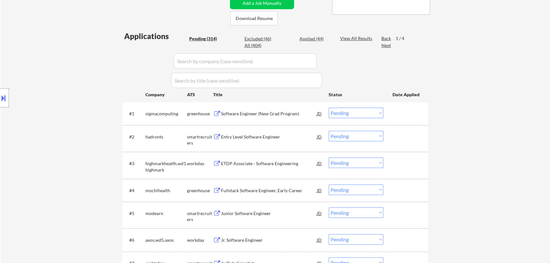
click at [251, 116] on div "Software Engineer (New Grad Program)" at bounding box center [269, 114] width 96 height 6
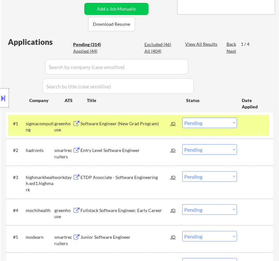
click at [217, 122] on select "Choose an option... Pending Applied Excluded (Questions) Excluded (Expired) Exc…" at bounding box center [209, 123] width 55 height 10
click at [182, 118] on select "Choose an option... Pending Applied Excluded (Questions) Excluded (Expired) Exc…" at bounding box center [209, 123] width 55 height 10
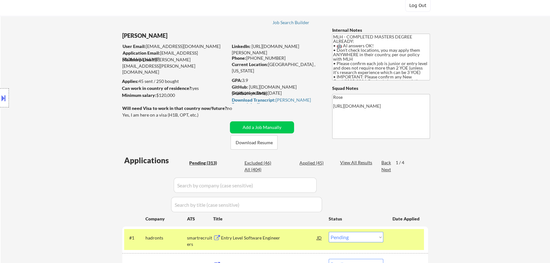
scroll to position [29, 0]
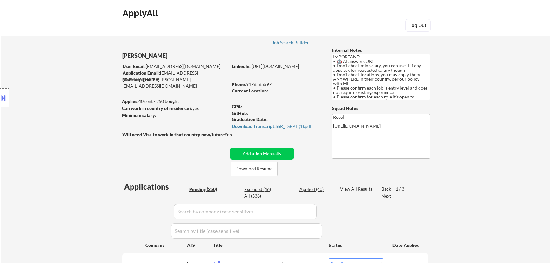
select select ""pending""
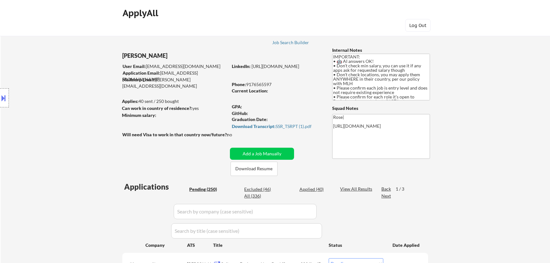
select select ""pending""
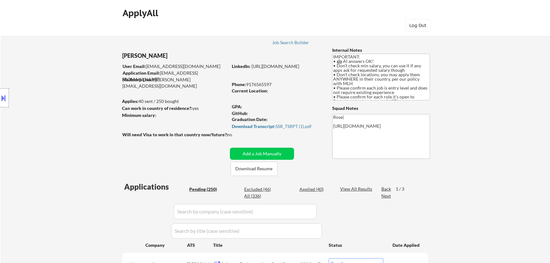
select select ""pending""
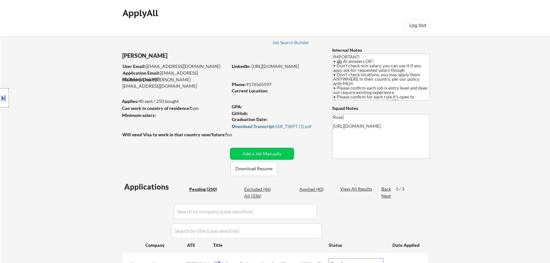
select select ""pending""
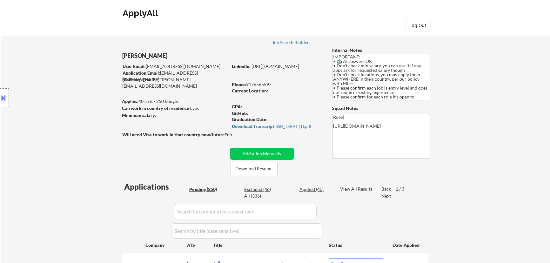
select select ""pending""
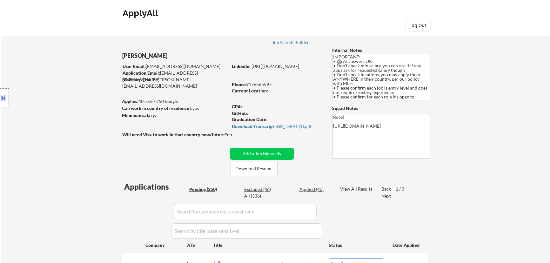
select select ""pending""
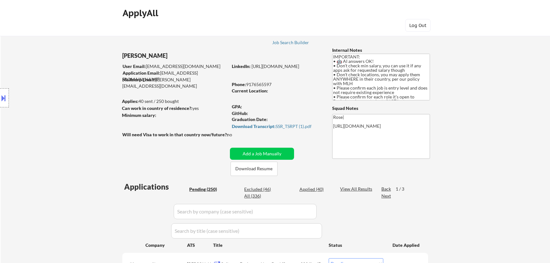
select select ""pending""
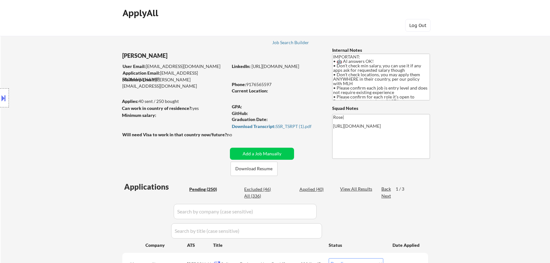
select select ""pending""
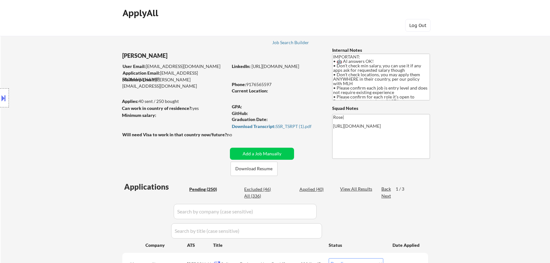
select select ""pending""
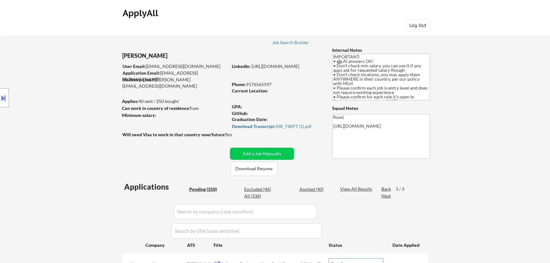
select select ""pending""
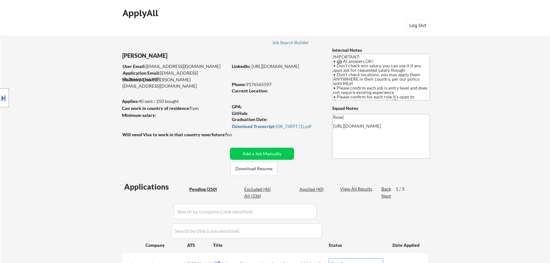
select select ""pending""
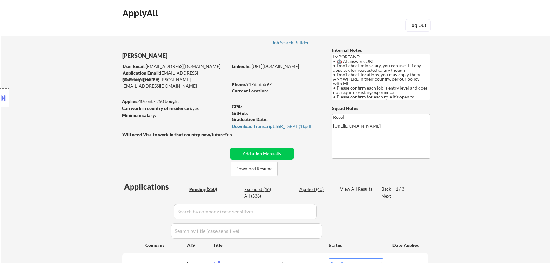
select select ""pending""
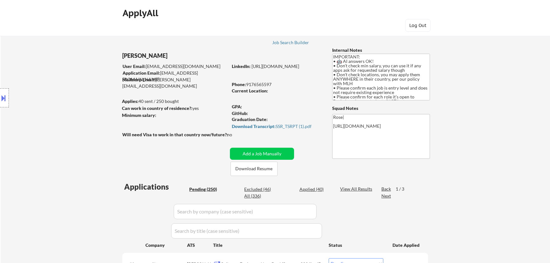
select select ""pending""
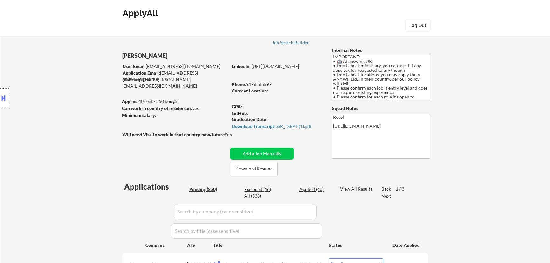
select select ""pending""
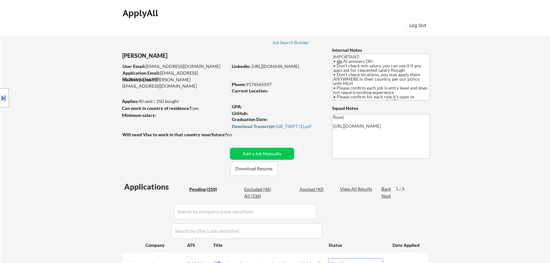
select select ""pending""
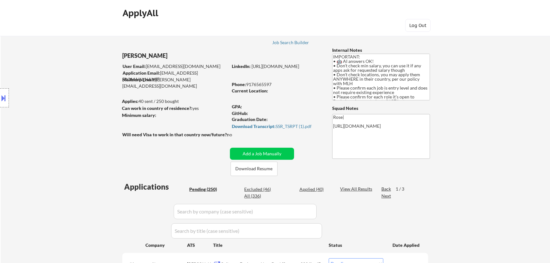
select select ""pending""
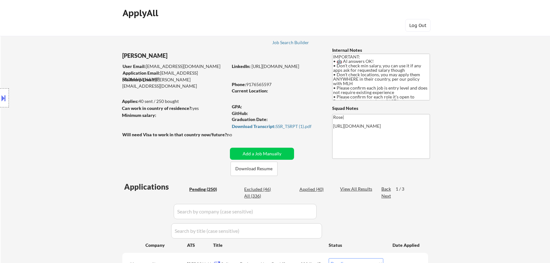
select select ""pending""
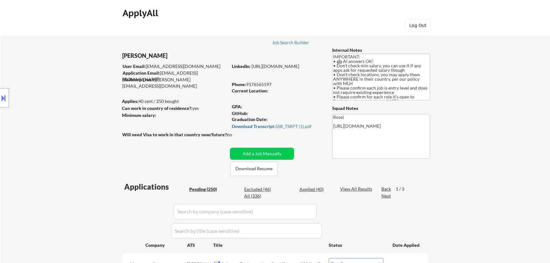
select select ""pending""
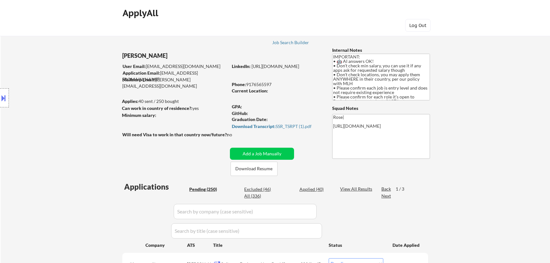
select select ""pending""
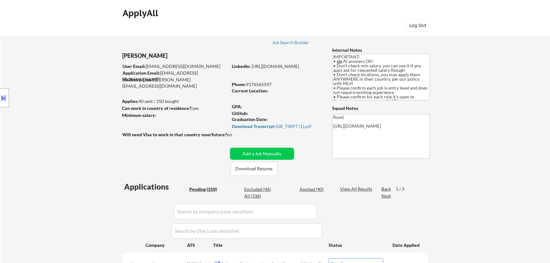
select select ""pending""
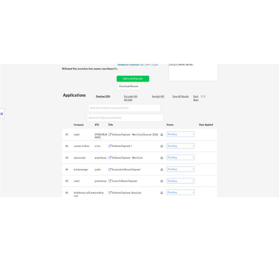
scroll to position [144, 0]
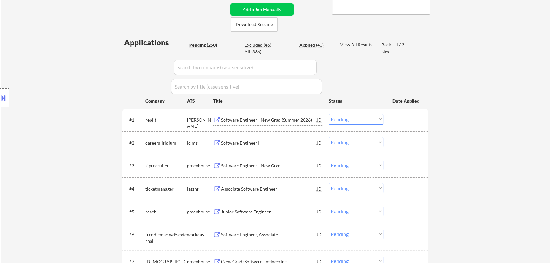
click at [289, 119] on div "Software Engineer - New Grad (Summer 2026)" at bounding box center [269, 120] width 96 height 6
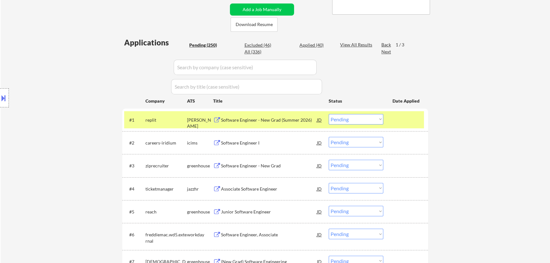
select select ""pending""
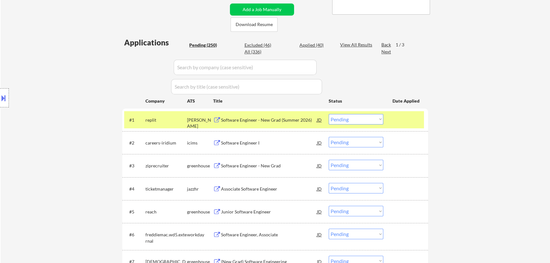
select select ""pending""
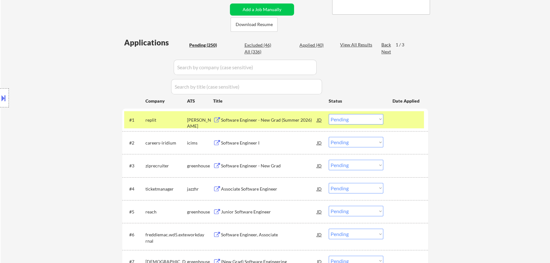
select select ""pending""
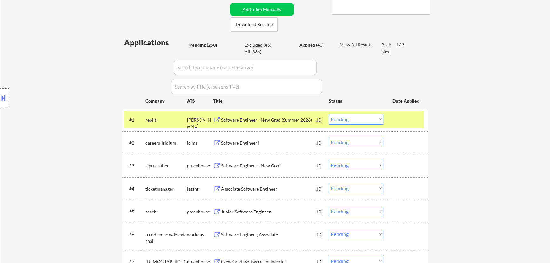
select select ""pending""
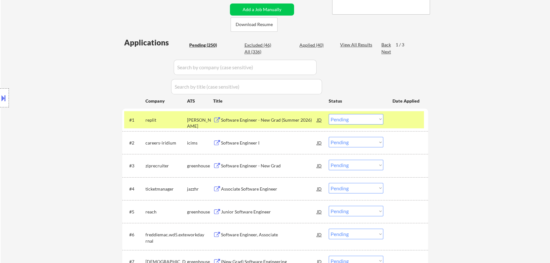
select select ""pending""
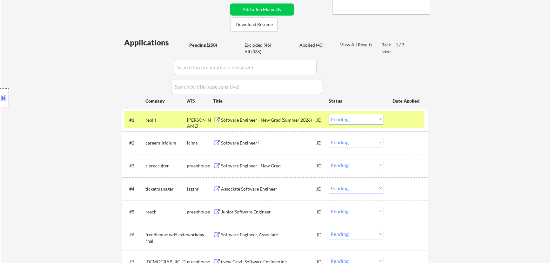
select select ""pending""
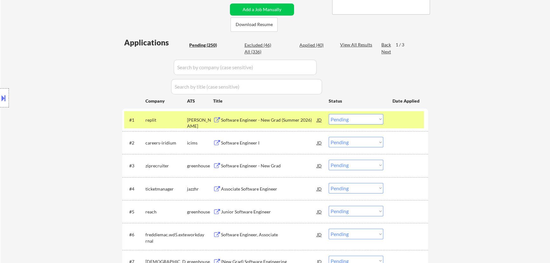
select select ""pending""
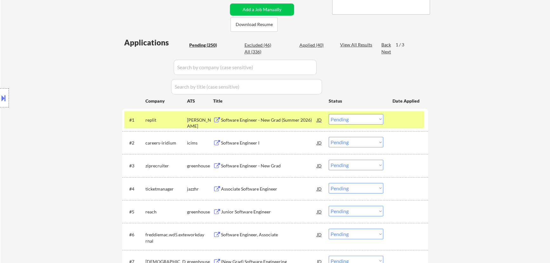
select select ""pending""
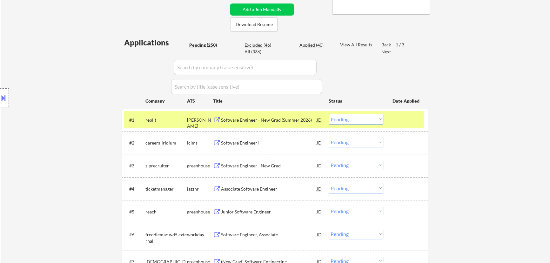
select select ""pending""
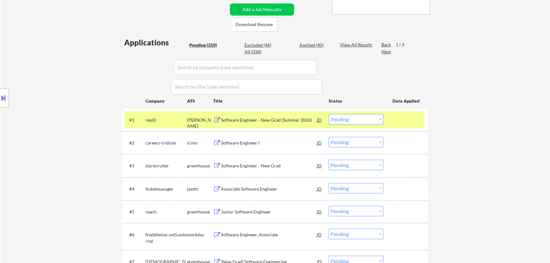
select select ""pending""
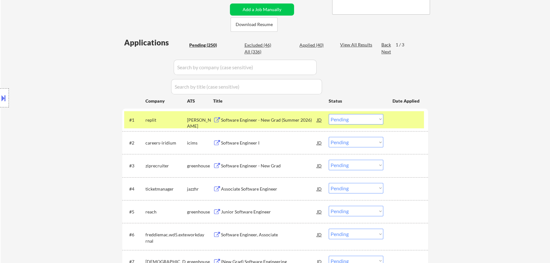
select select ""pending""
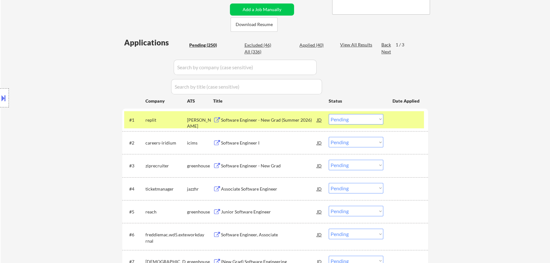
select select ""pending""
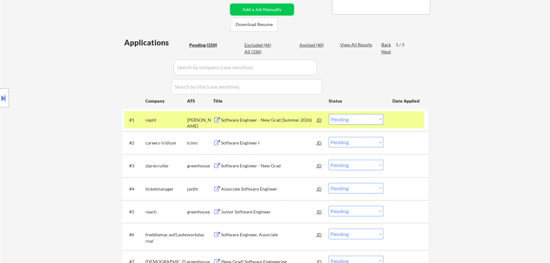
select select ""pending""
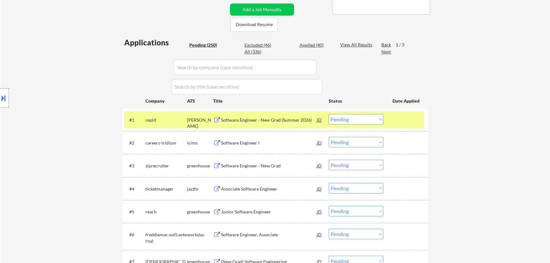
select select ""pending""
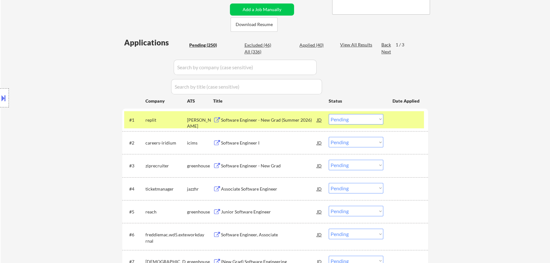
select select ""pending""
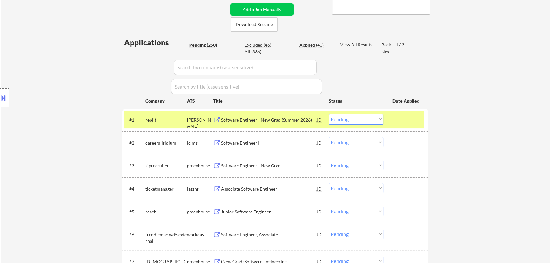
select select ""pending""
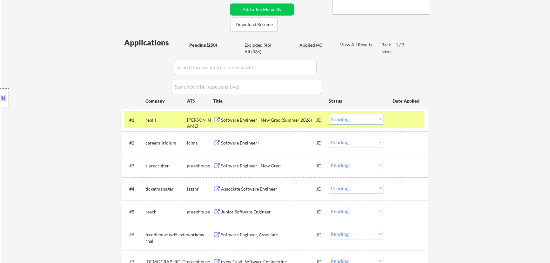
select select ""pending""
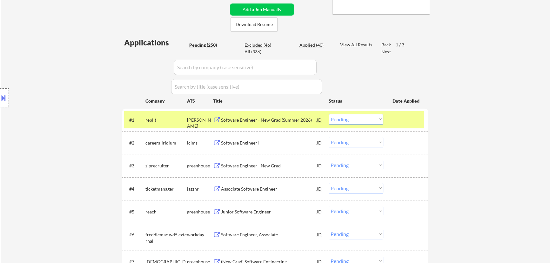
select select ""pending""
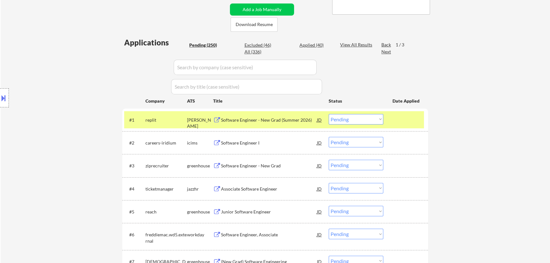
select select ""pending""
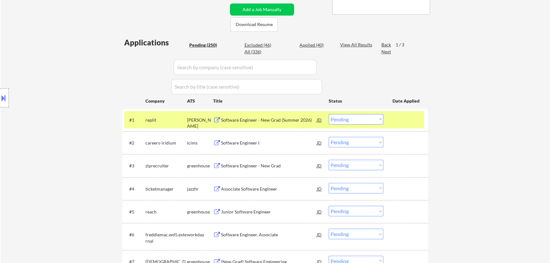
select select ""pending""
